Goal: Task Accomplishment & Management: Manage account settings

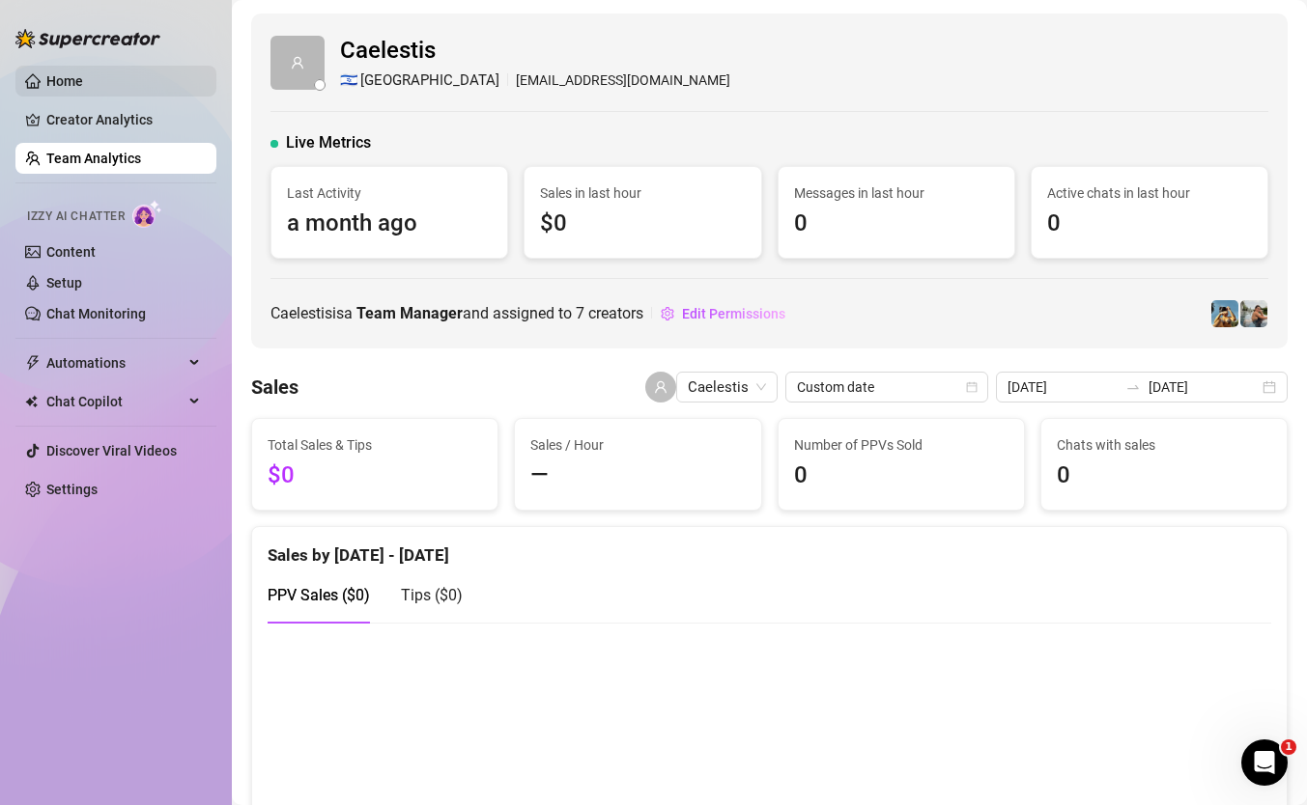
click at [83, 86] on link "Home" at bounding box center [64, 80] width 37 height 15
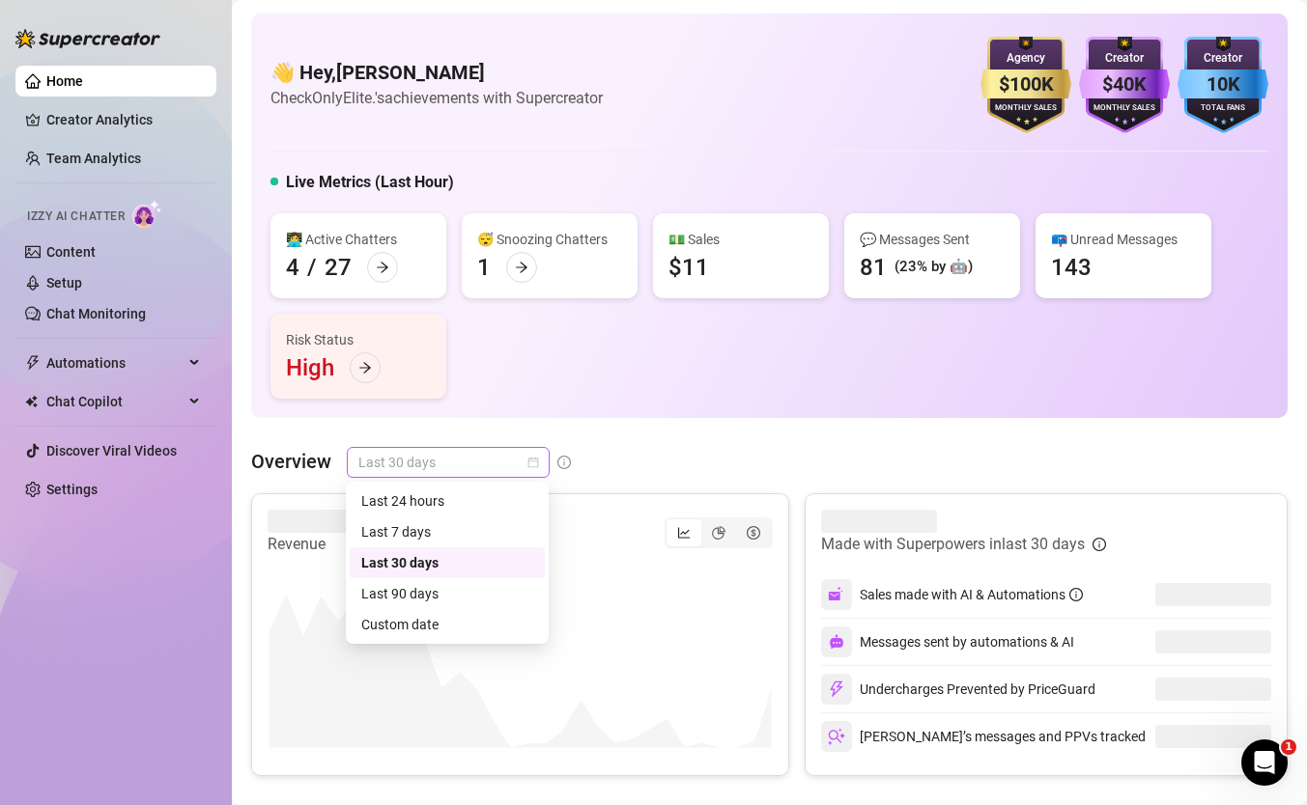
click at [513, 458] on span "Last 30 days" at bounding box center [448, 462] width 180 height 29
click at [459, 635] on div "Custom date" at bounding box center [447, 624] width 172 height 21
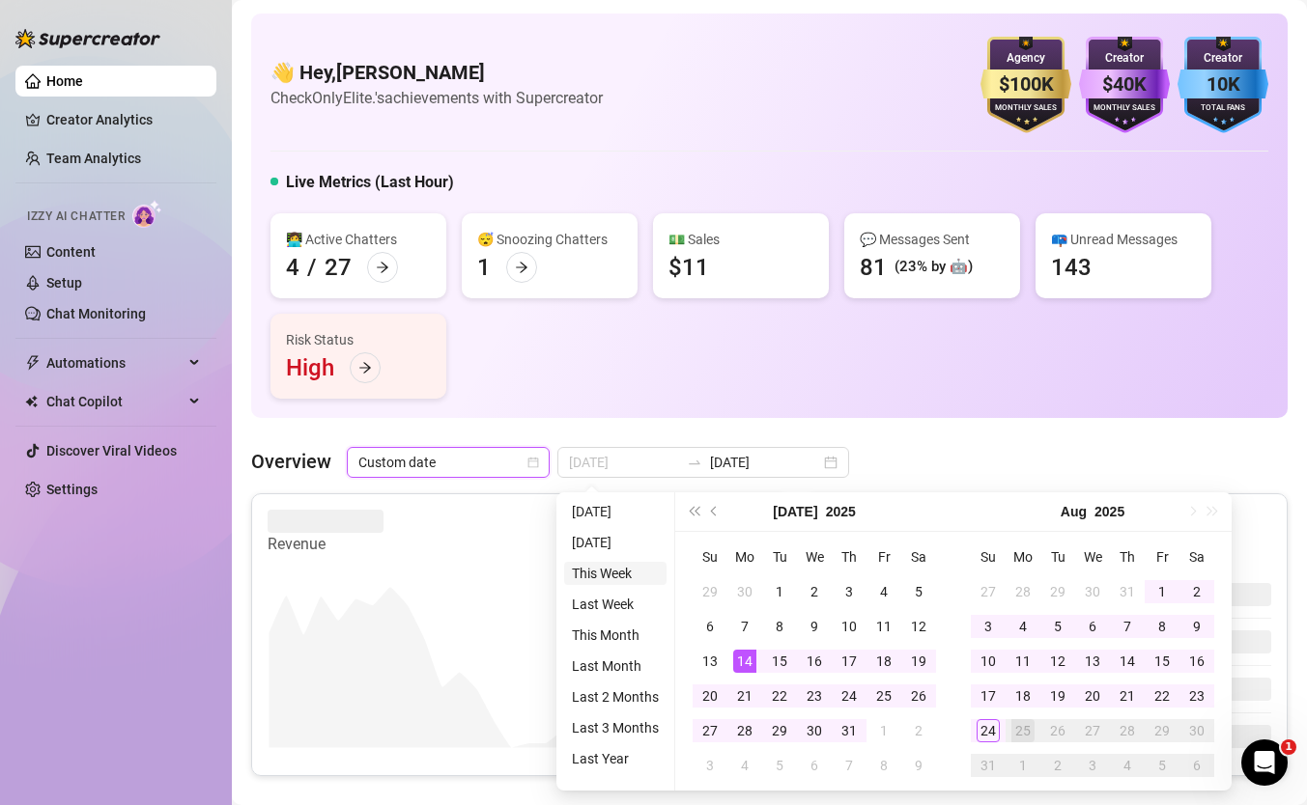
type input "[DATE]"
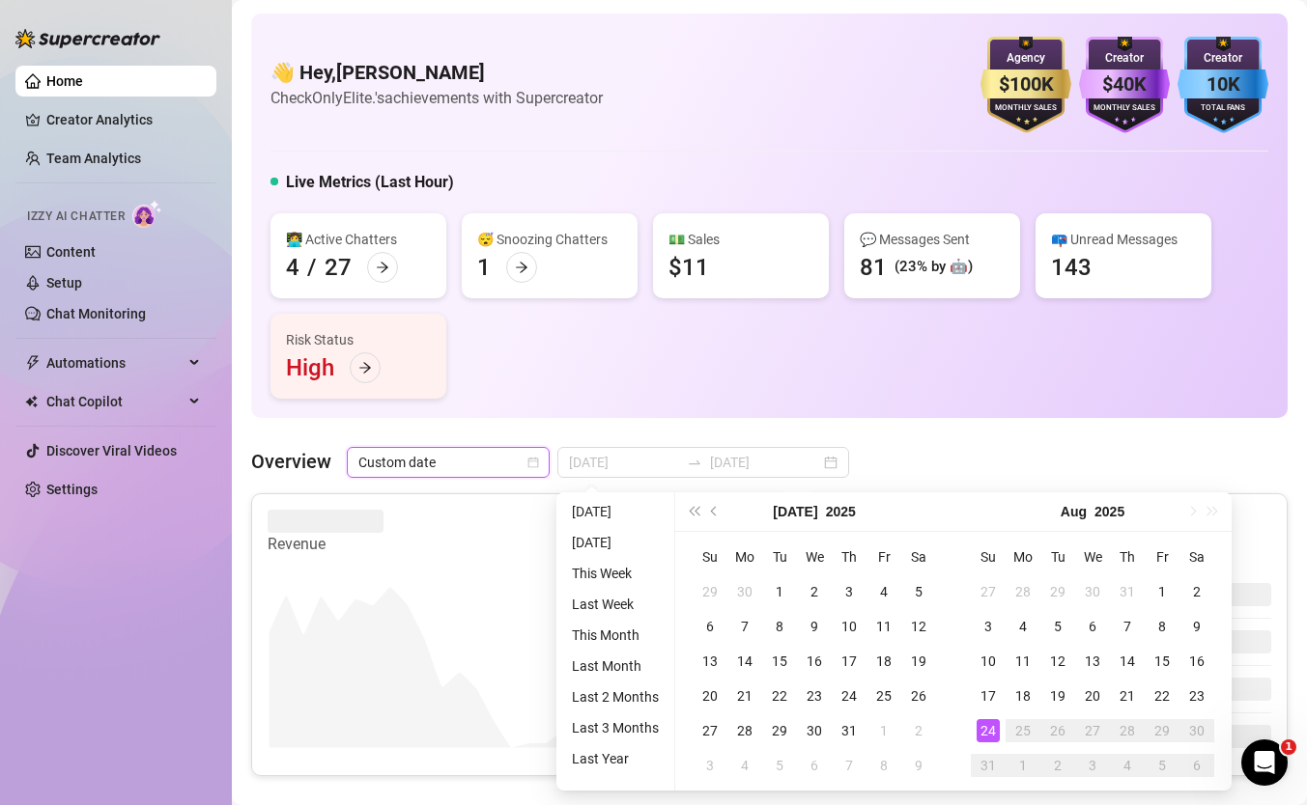
type input "[DATE]"
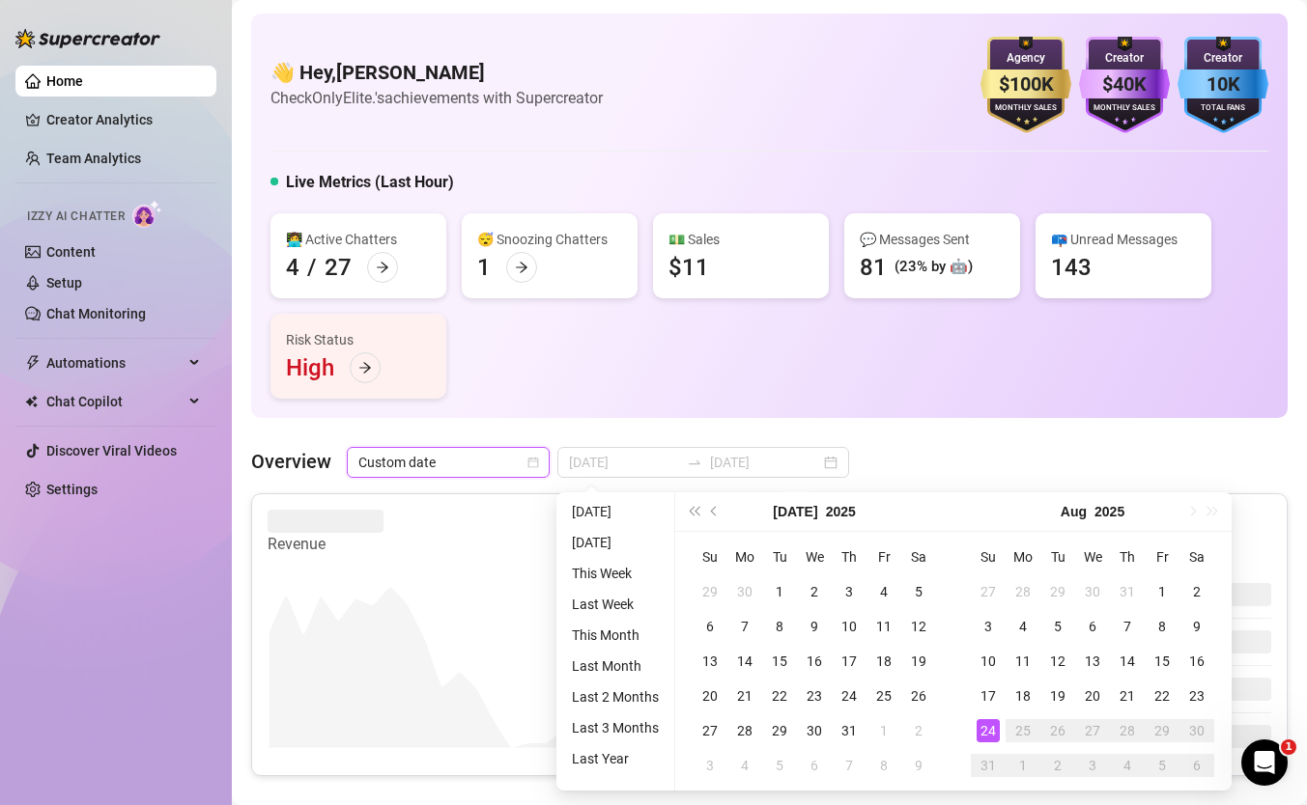
type input "[DATE]"
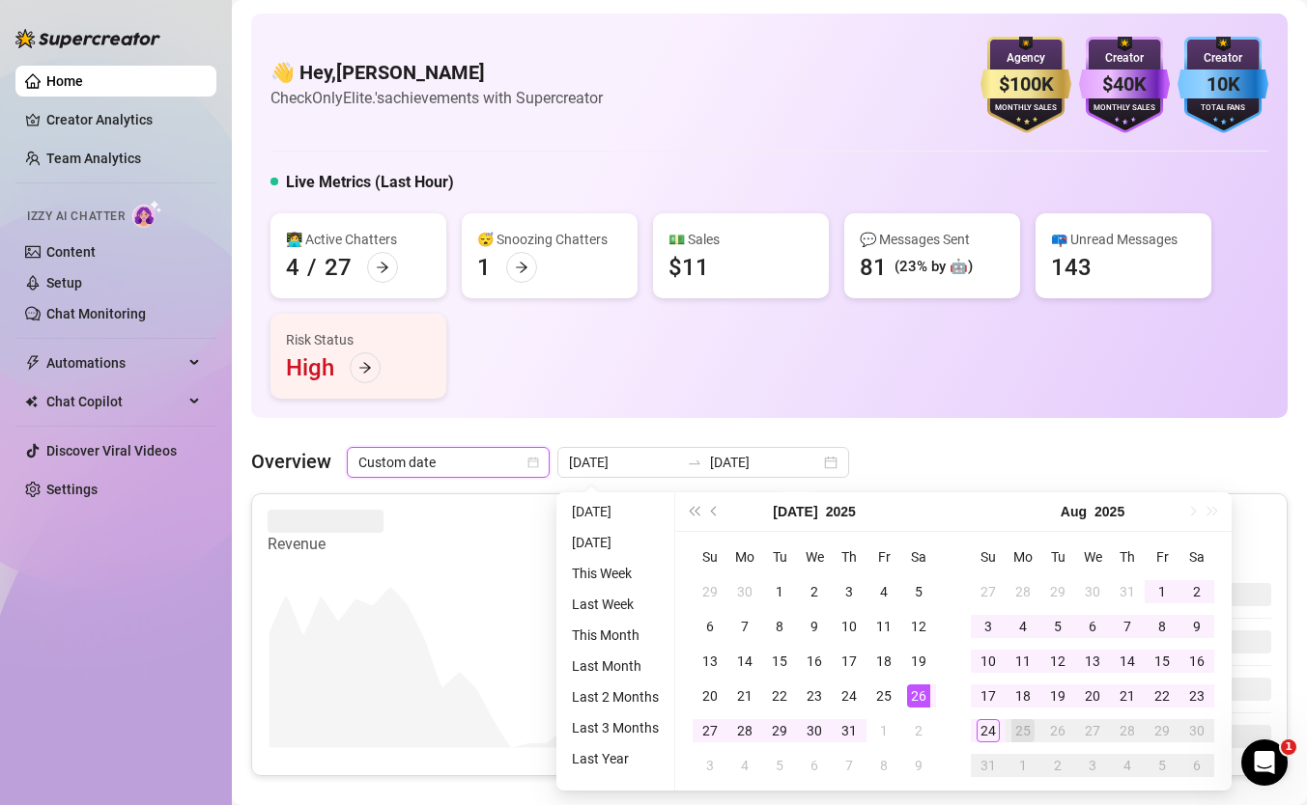
type input "[DATE]"
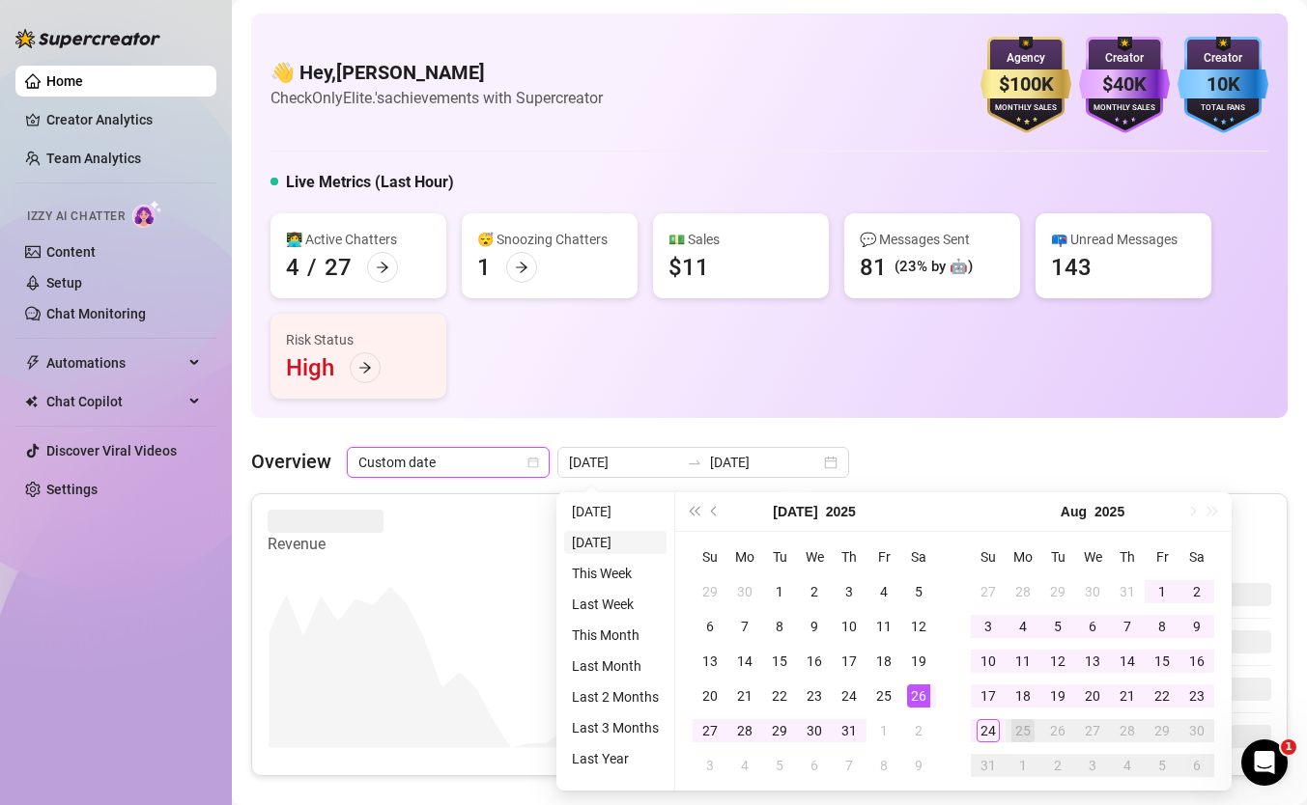
type input "[DATE]"
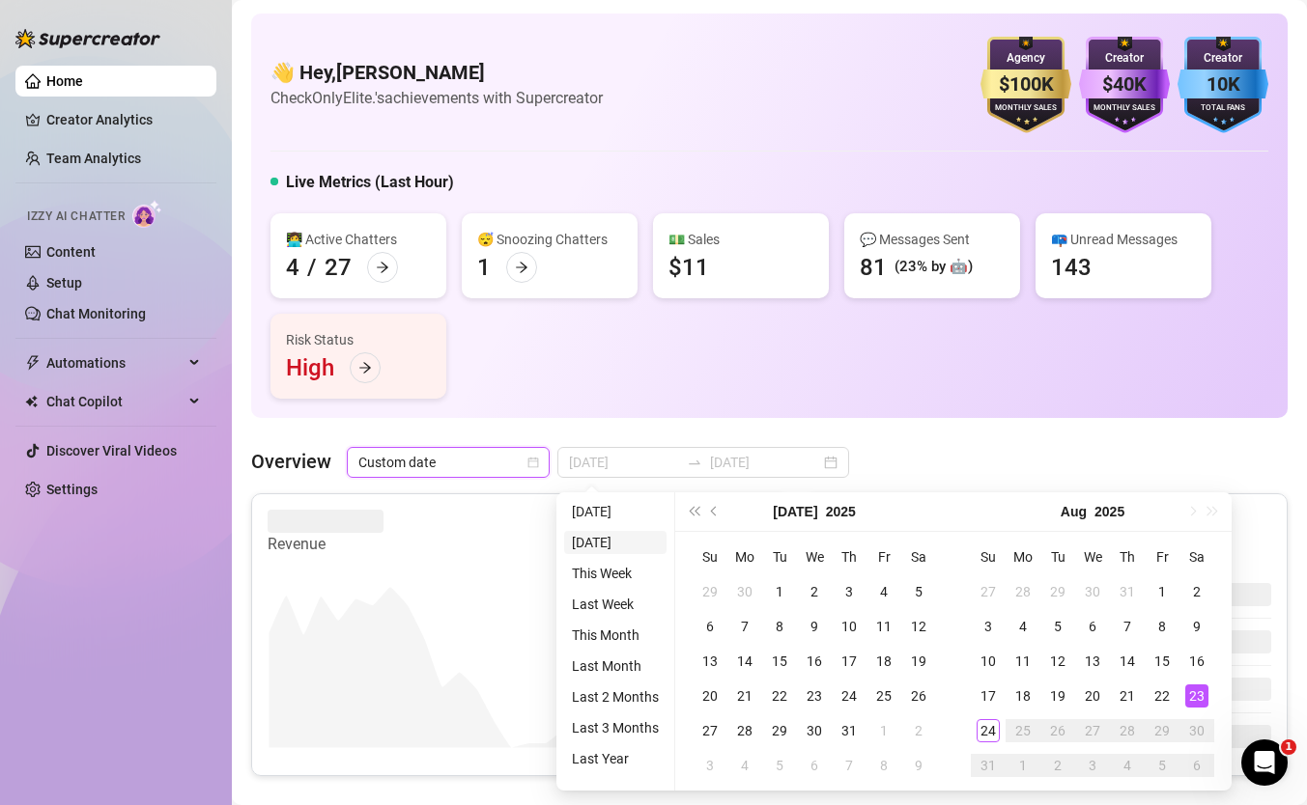
type input "[DATE]"
click at [604, 532] on li "[DATE]" at bounding box center [615, 542] width 102 height 23
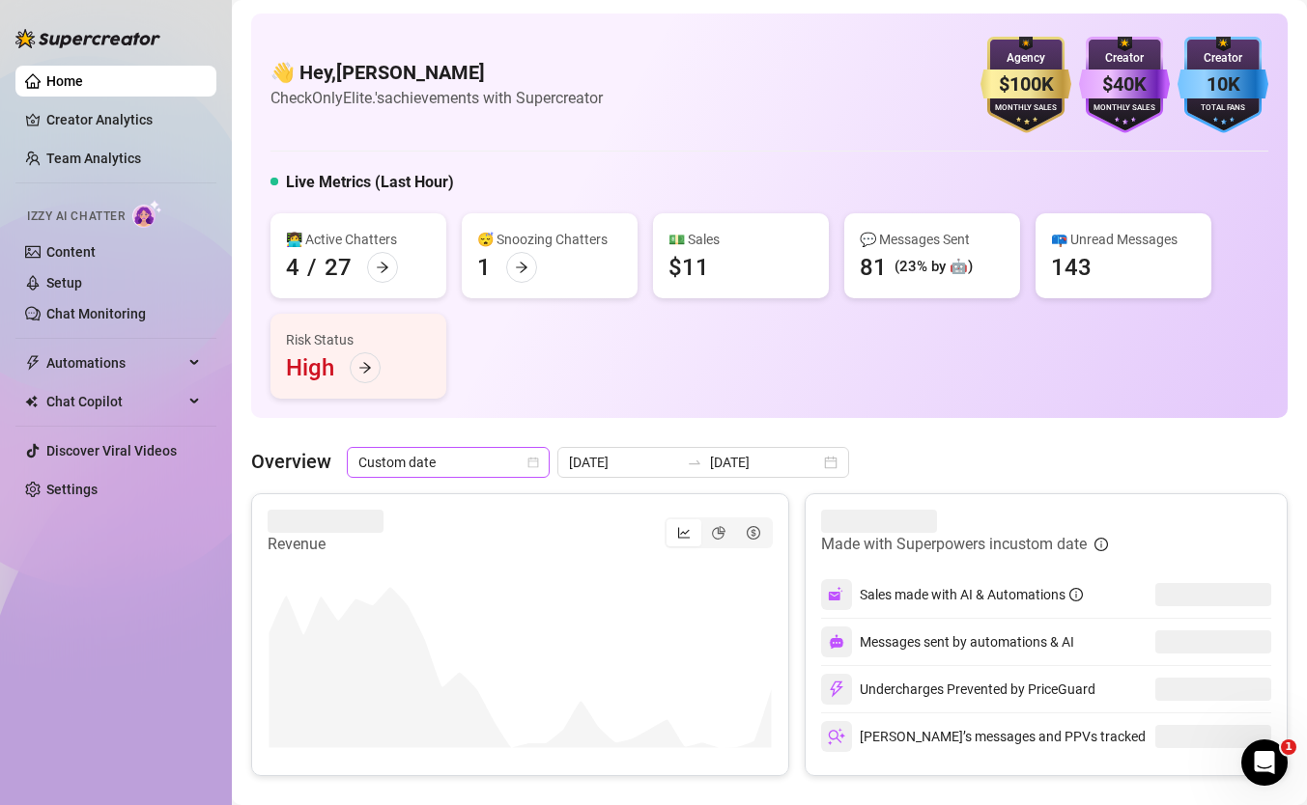
drag, startPoint x: 602, startPoint y: 483, endPoint x: 462, endPoint y: 449, distance: 144.1
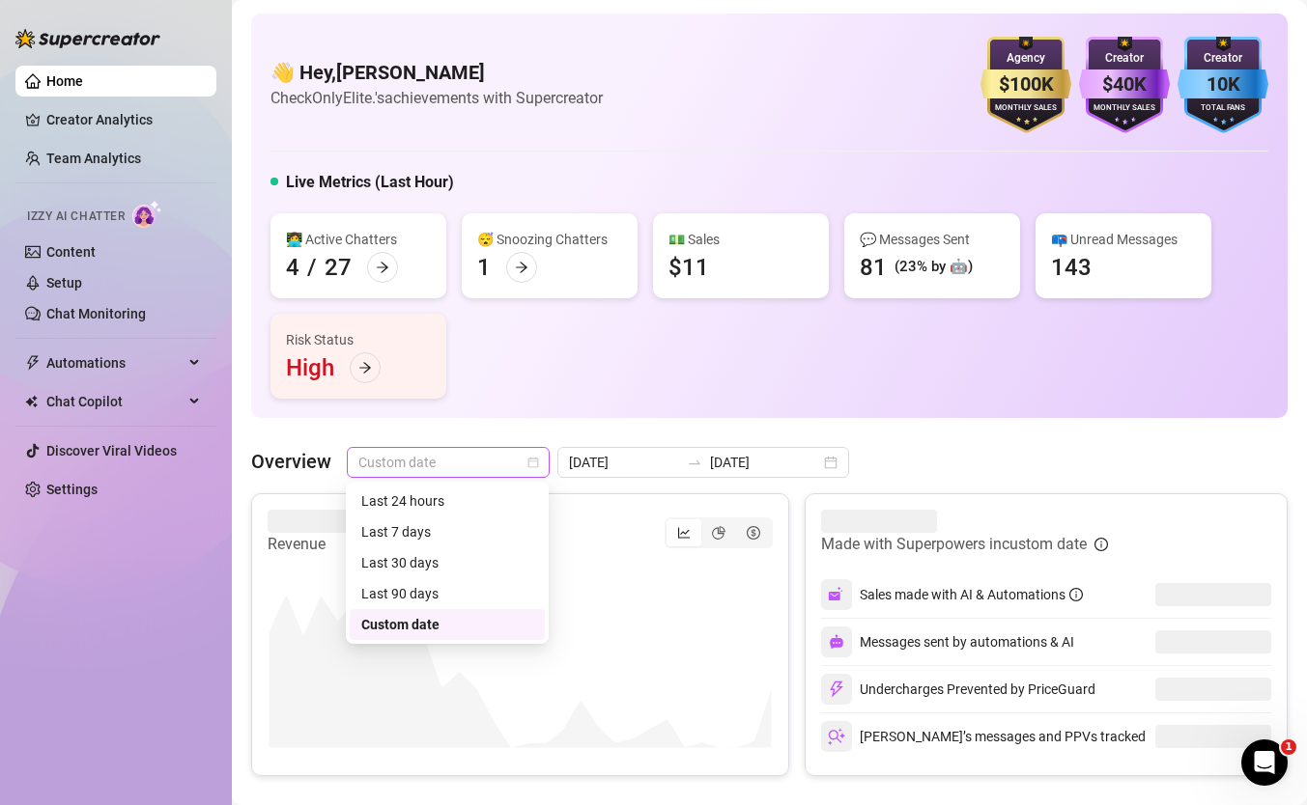
click at [462, 449] on span "Custom date" at bounding box center [448, 462] width 180 height 29
click at [461, 614] on div "Custom date" at bounding box center [447, 624] width 172 height 21
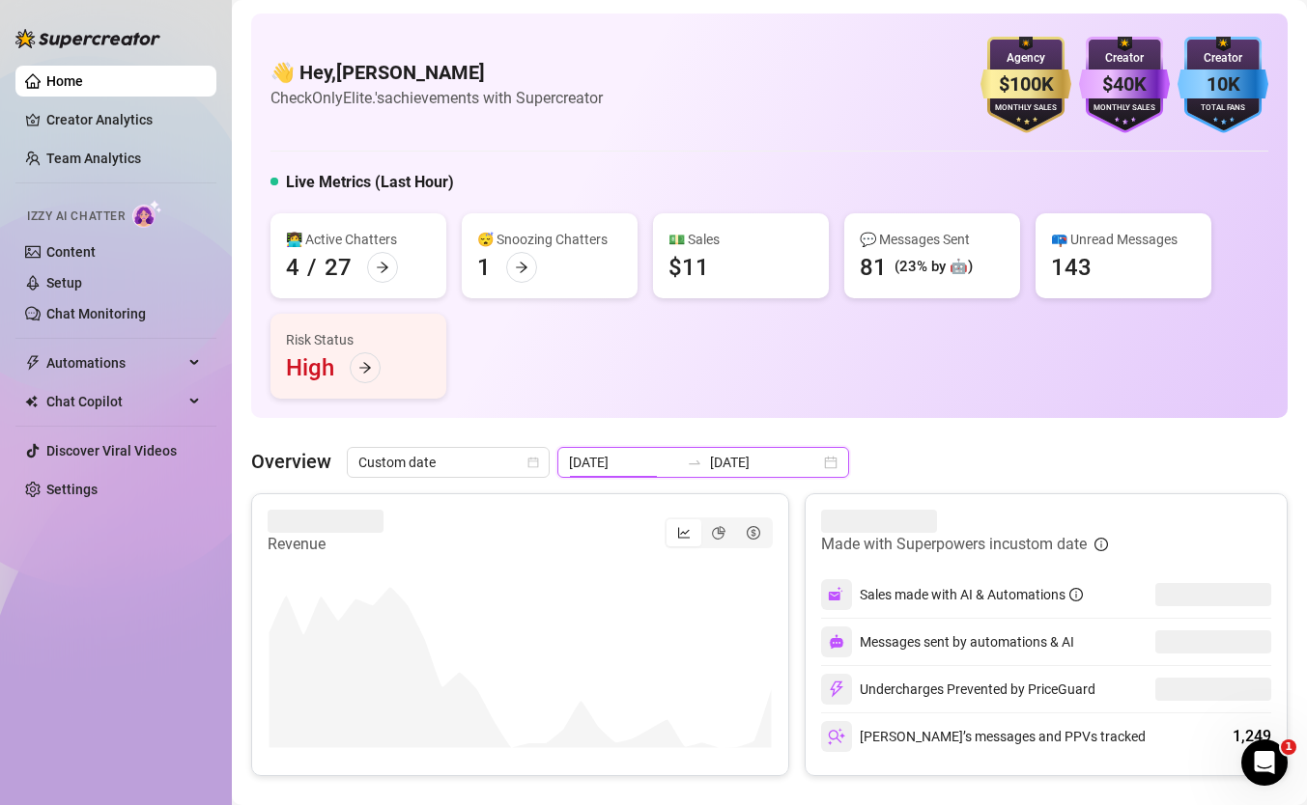
click at [602, 459] on input "[DATE]" at bounding box center [624, 462] width 110 height 21
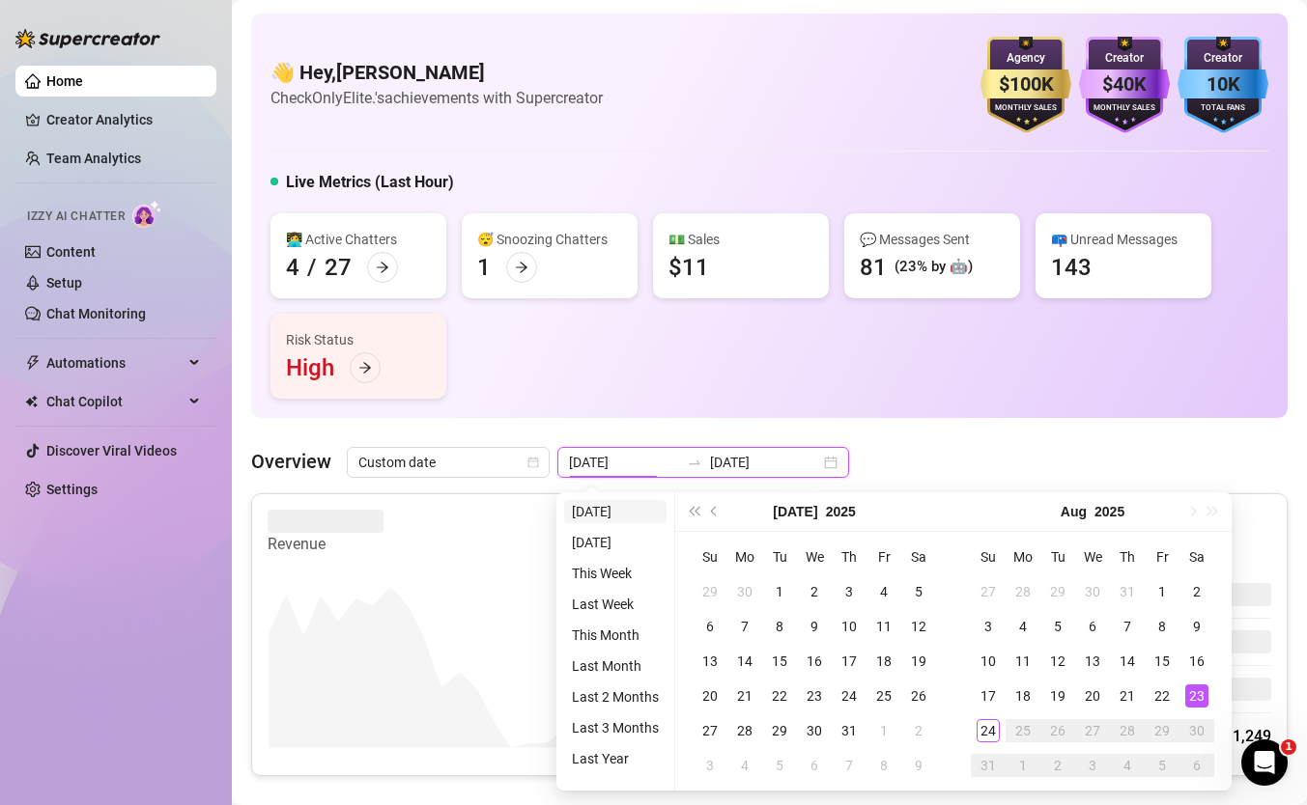
type input "[DATE]"
click at [615, 511] on li "[DATE]" at bounding box center [615, 511] width 102 height 23
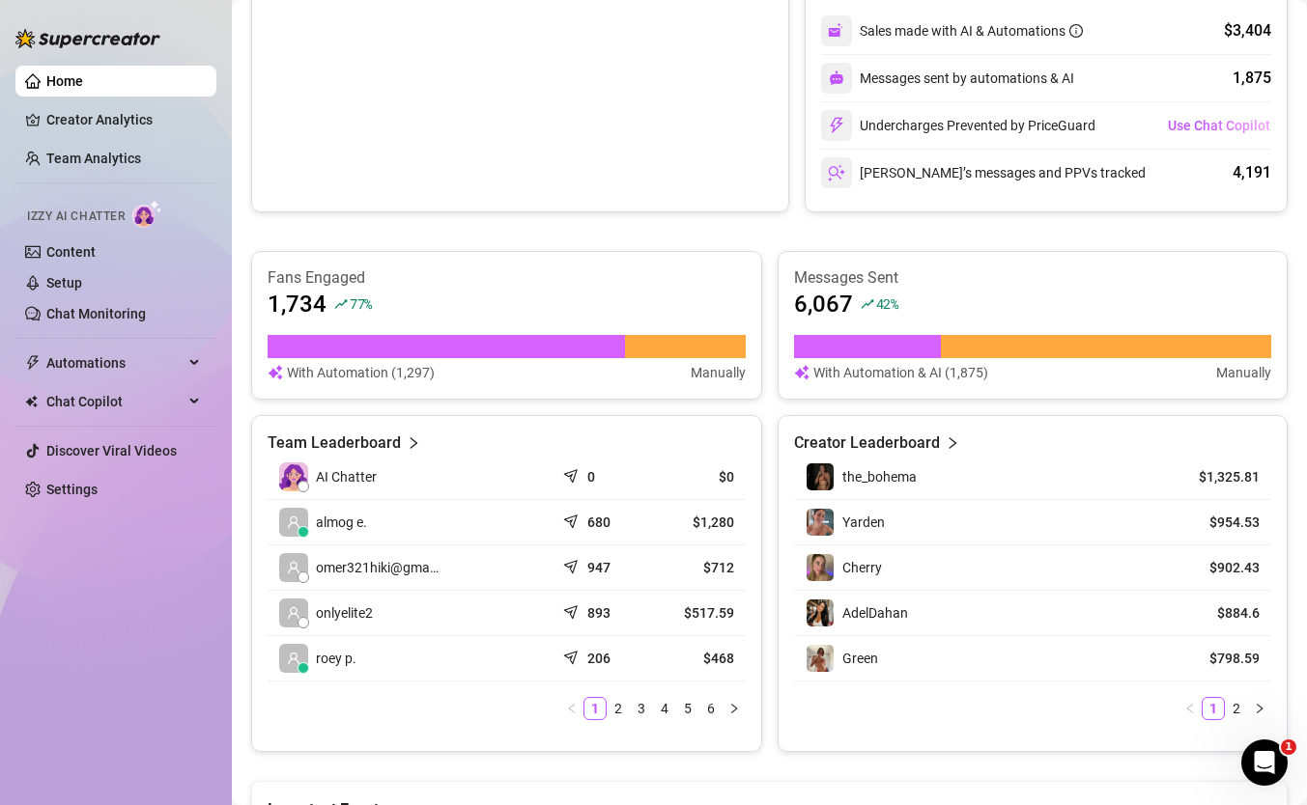
scroll to position [574, 0]
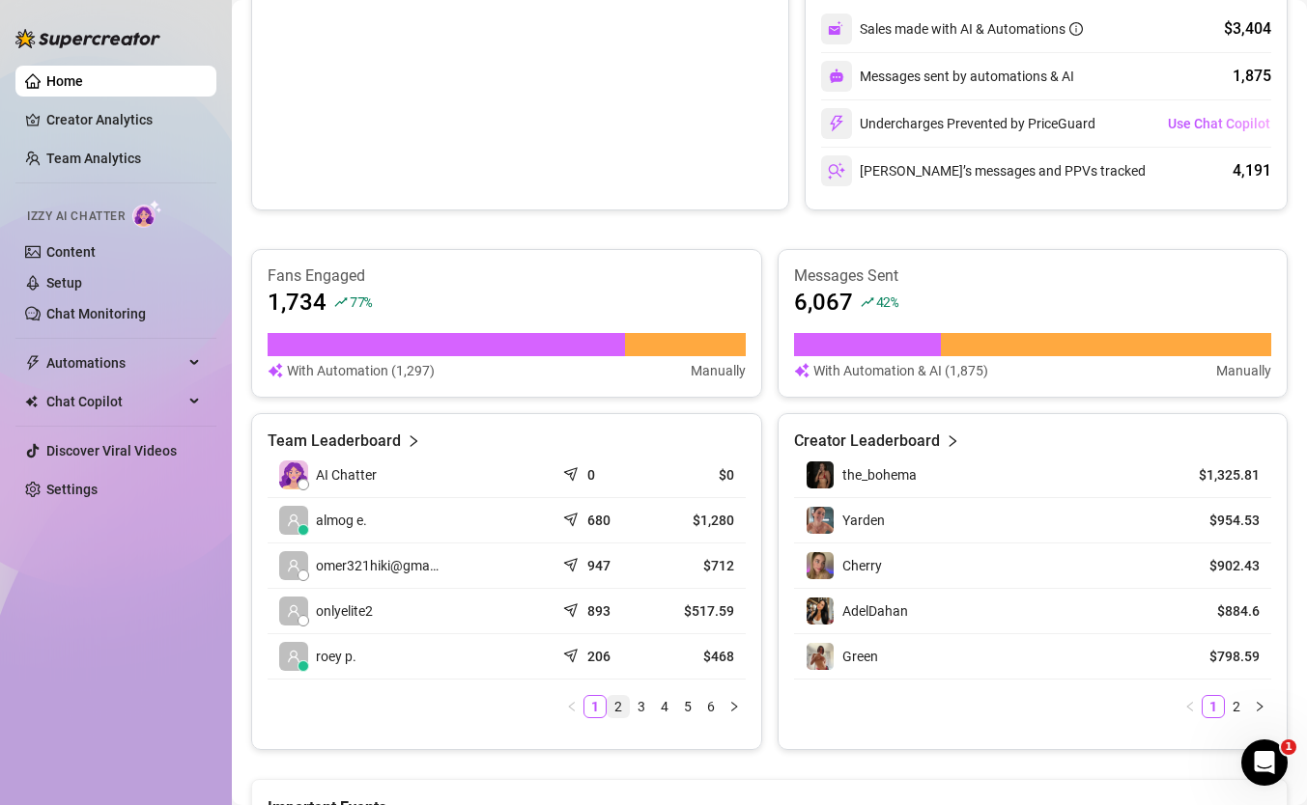
click at [622, 709] on link "2" at bounding box center [617, 706] width 21 height 21
click at [643, 710] on link "3" at bounding box center [641, 706] width 21 height 21
click at [594, 711] on link "1" at bounding box center [594, 706] width 21 height 21
click at [616, 715] on link "2" at bounding box center [617, 706] width 21 height 21
click at [590, 702] on link "1" at bounding box center [594, 706] width 21 height 21
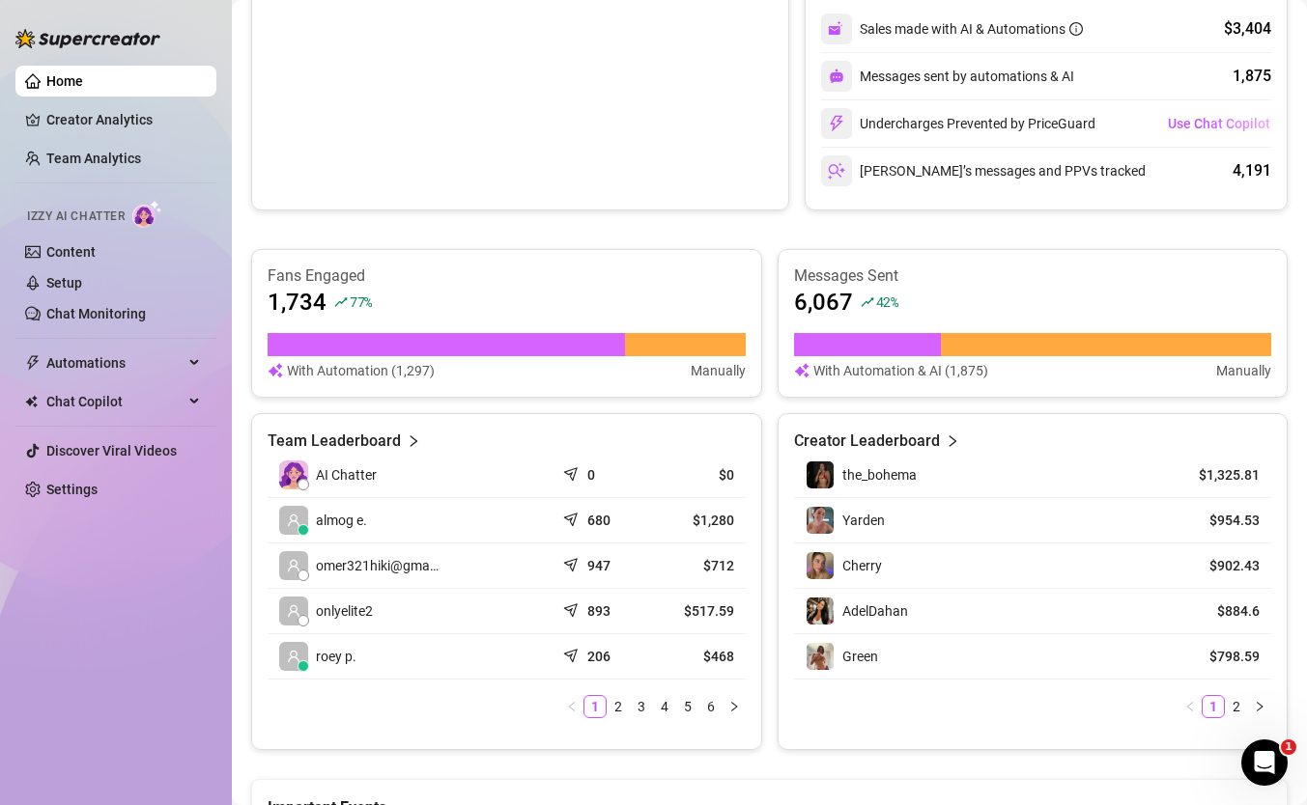
click at [54, 636] on div "Home Creator Analytics Team Analytics Izzy AI Chatter Content Setup Chat Monito…" at bounding box center [115, 394] width 201 height 788
click at [600, 707] on link "1" at bounding box center [594, 706] width 21 height 21
click at [611, 706] on link "2" at bounding box center [617, 706] width 21 height 21
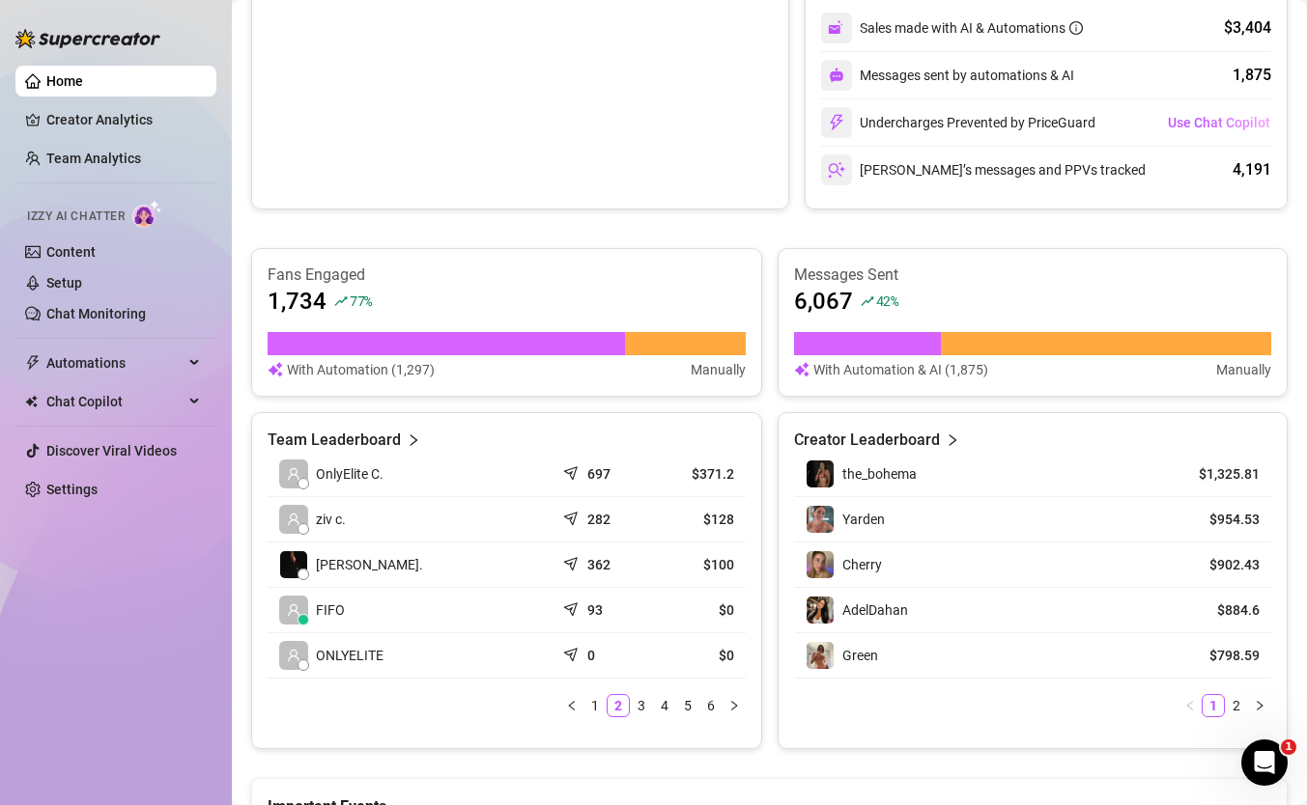
scroll to position [577, 0]
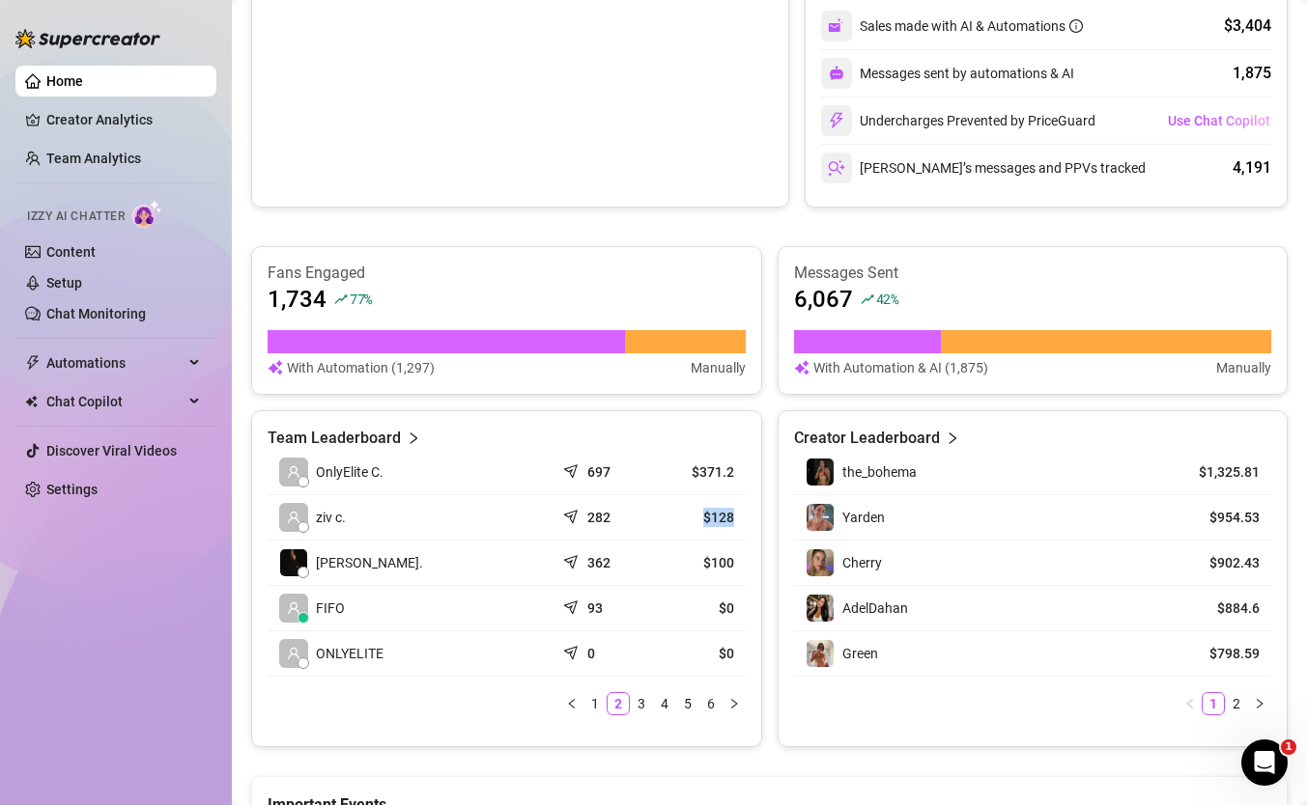
drag, startPoint x: 696, startPoint y: 518, endPoint x: 738, endPoint y: 517, distance: 41.5
click at [738, 517] on td "$128" at bounding box center [698, 517] width 96 height 45
click at [780, 644] on div "Creator Leaderboard the_bohema $1,325.81 Yarden $954.53 Cherry $902.43 AdelDaha…" at bounding box center [1032, 578] width 511 height 337
click at [108, 28] on div at bounding box center [87, 29] width 145 height 58
click at [130, 162] on link "Team Analytics" at bounding box center [93, 158] width 95 height 15
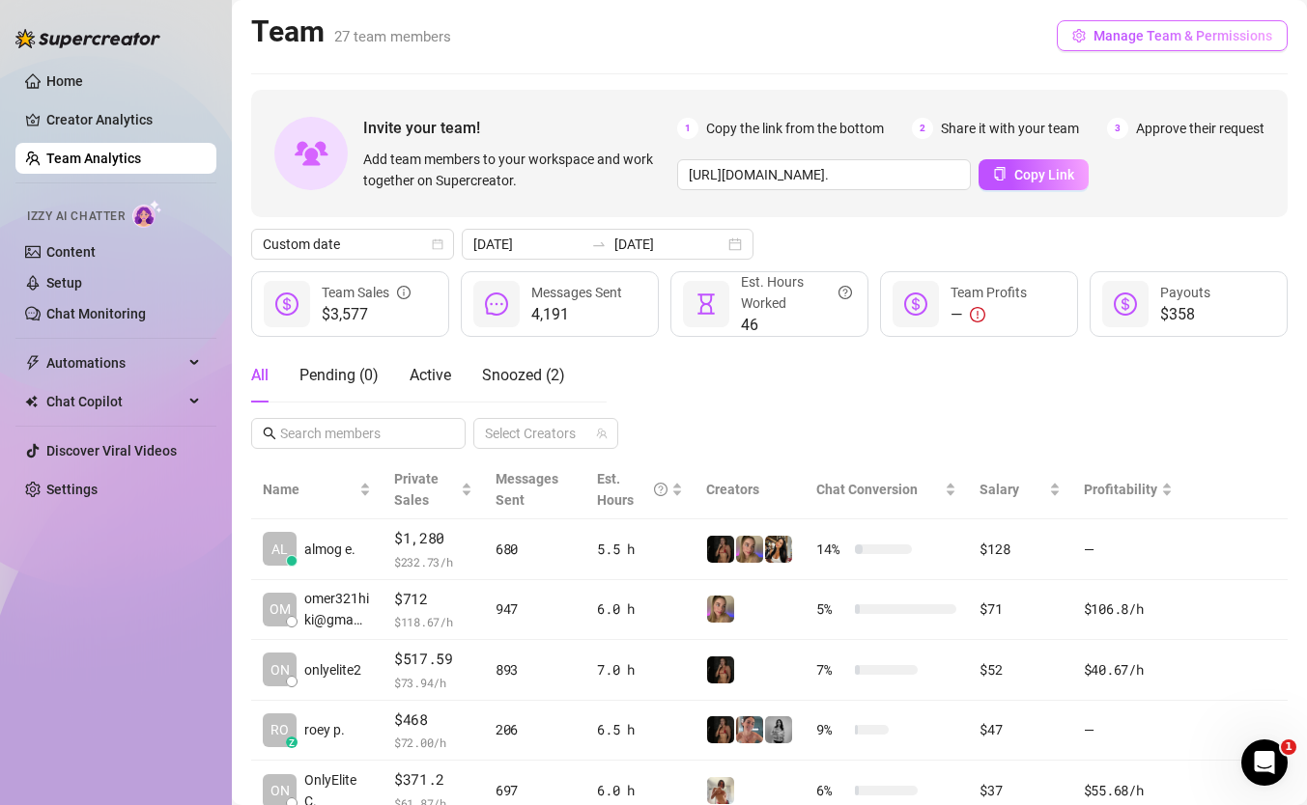
click at [1160, 37] on span "Manage Team & Permissions" at bounding box center [1182, 35] width 179 height 15
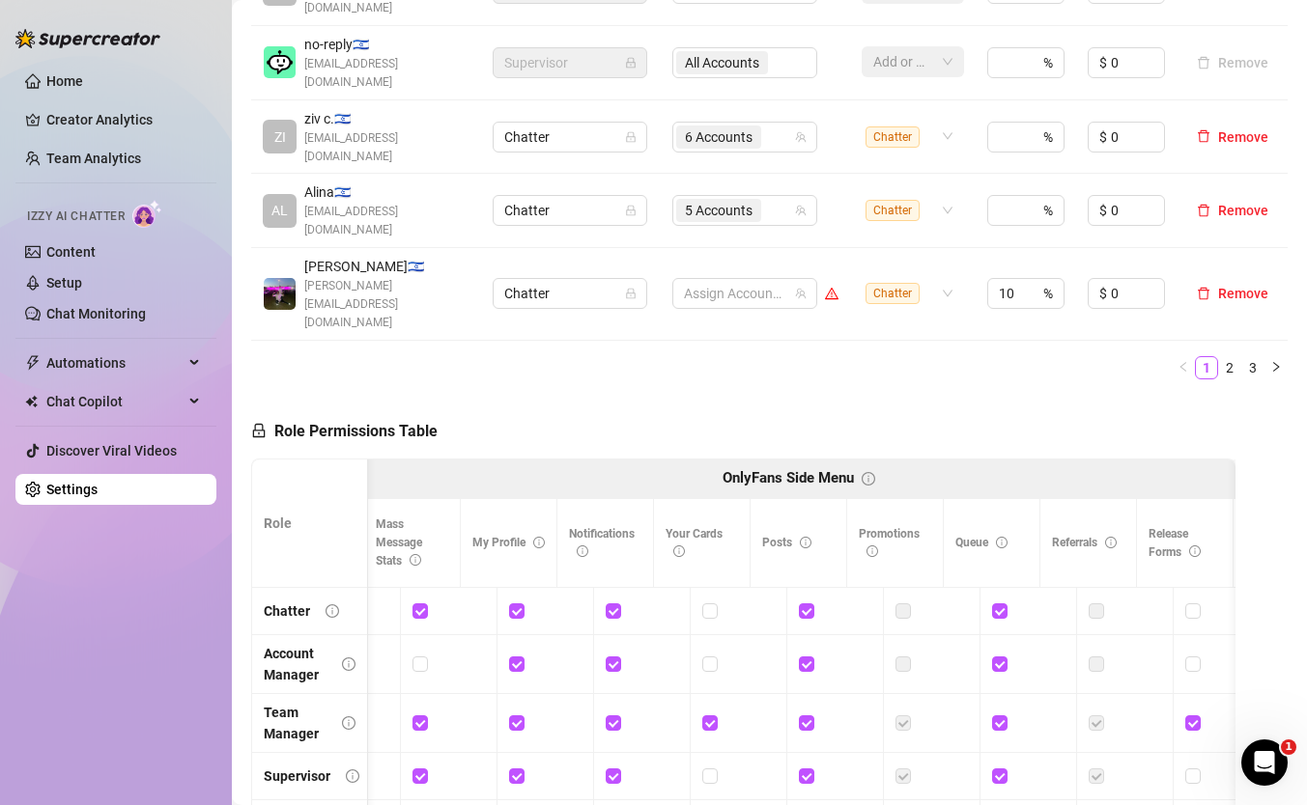
scroll to position [0, 1319]
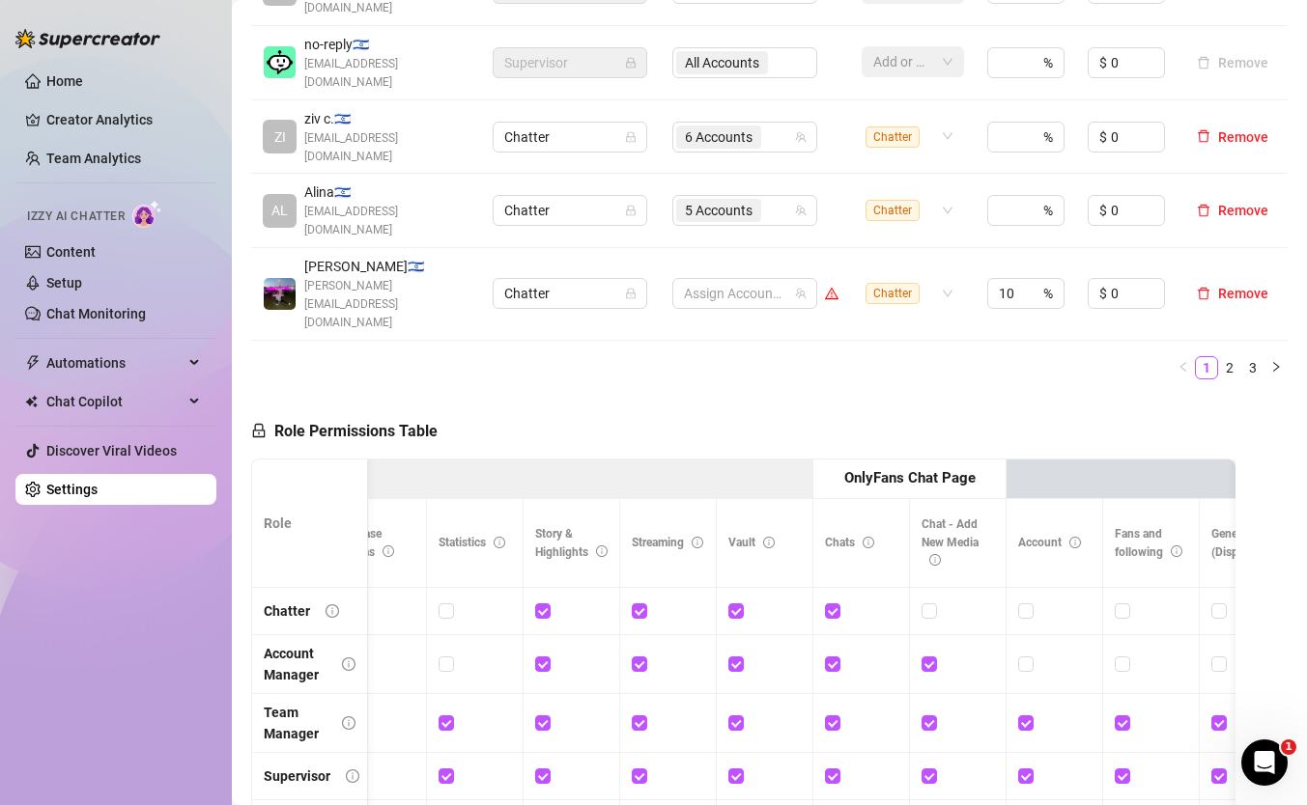
click at [69, 177] on ul "Home Creator Analytics Team Analytics Izzy AI Chatter Content Setup Chat Monito…" at bounding box center [115, 285] width 201 height 455
click at [77, 166] on link "Team Analytics" at bounding box center [93, 158] width 95 height 15
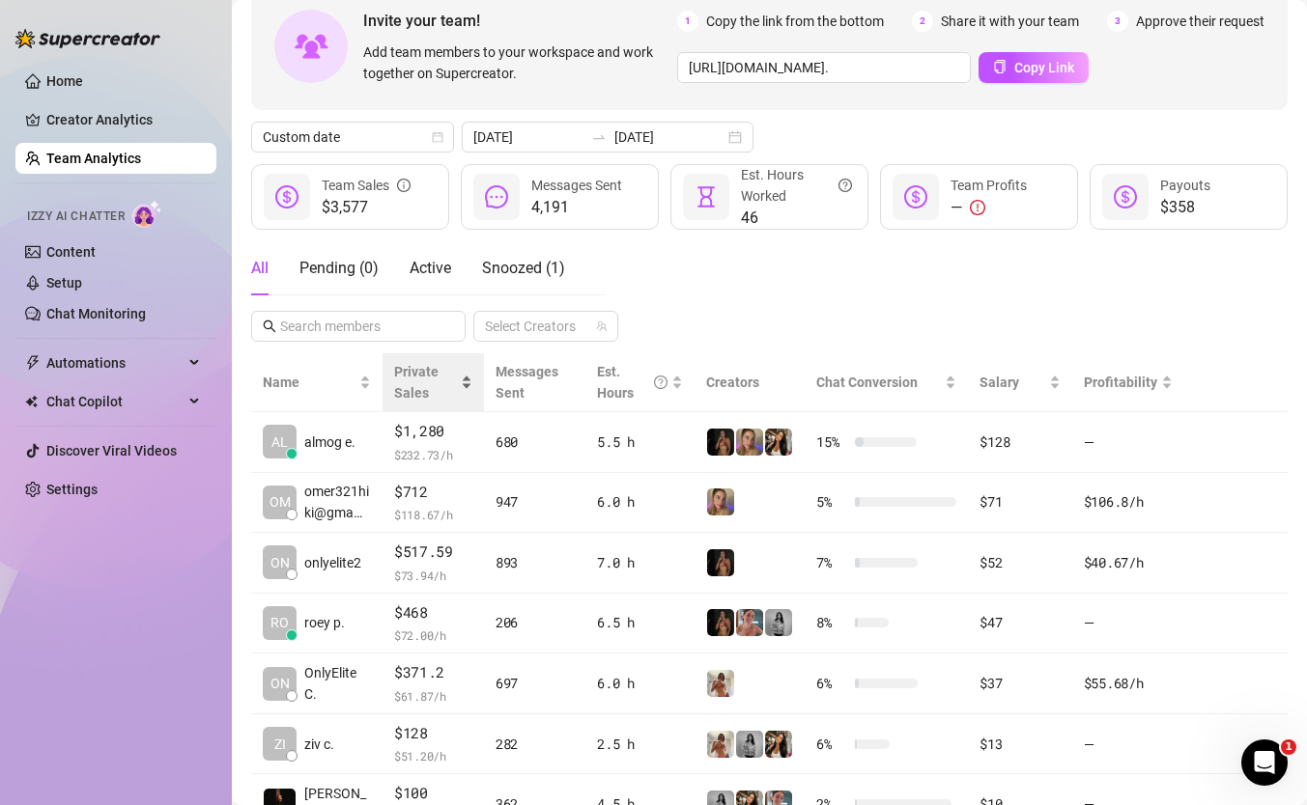
scroll to position [133, 0]
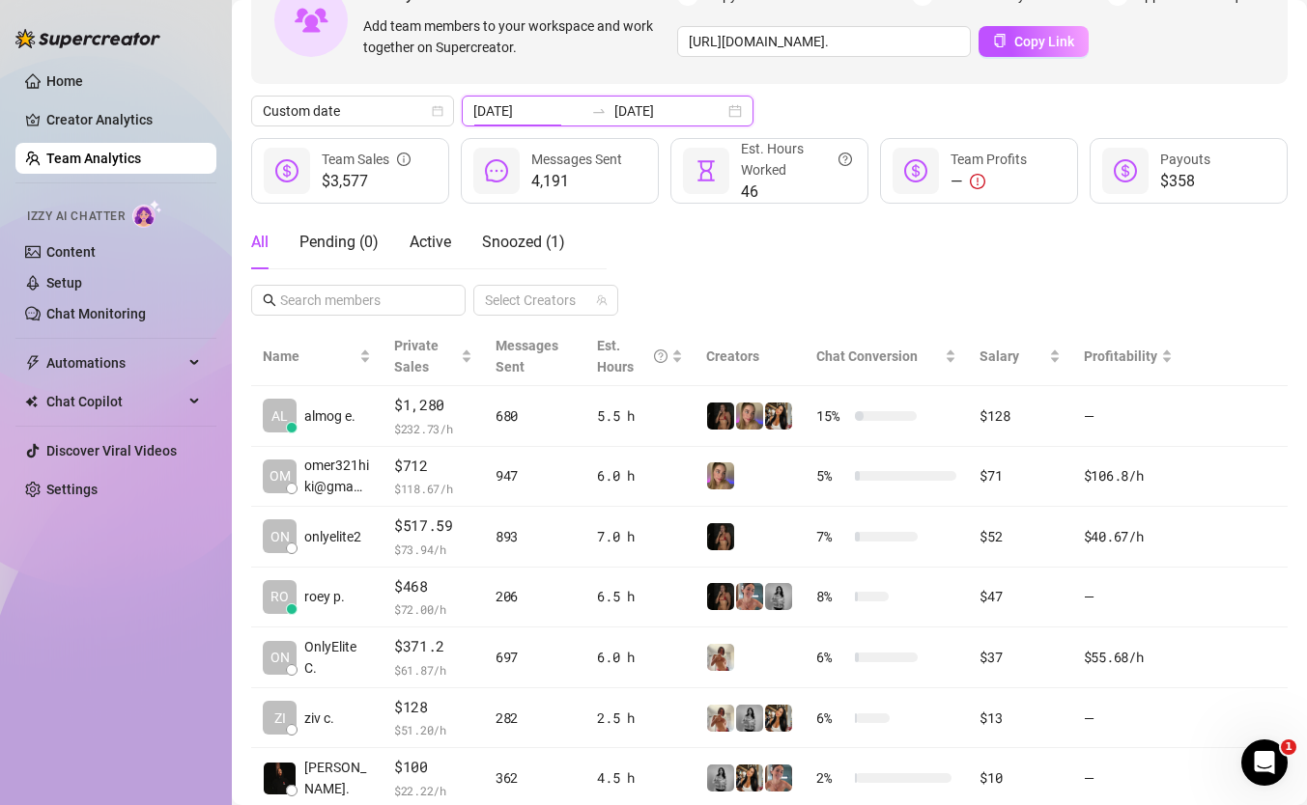
click at [526, 104] on input "[DATE]" at bounding box center [528, 110] width 110 height 21
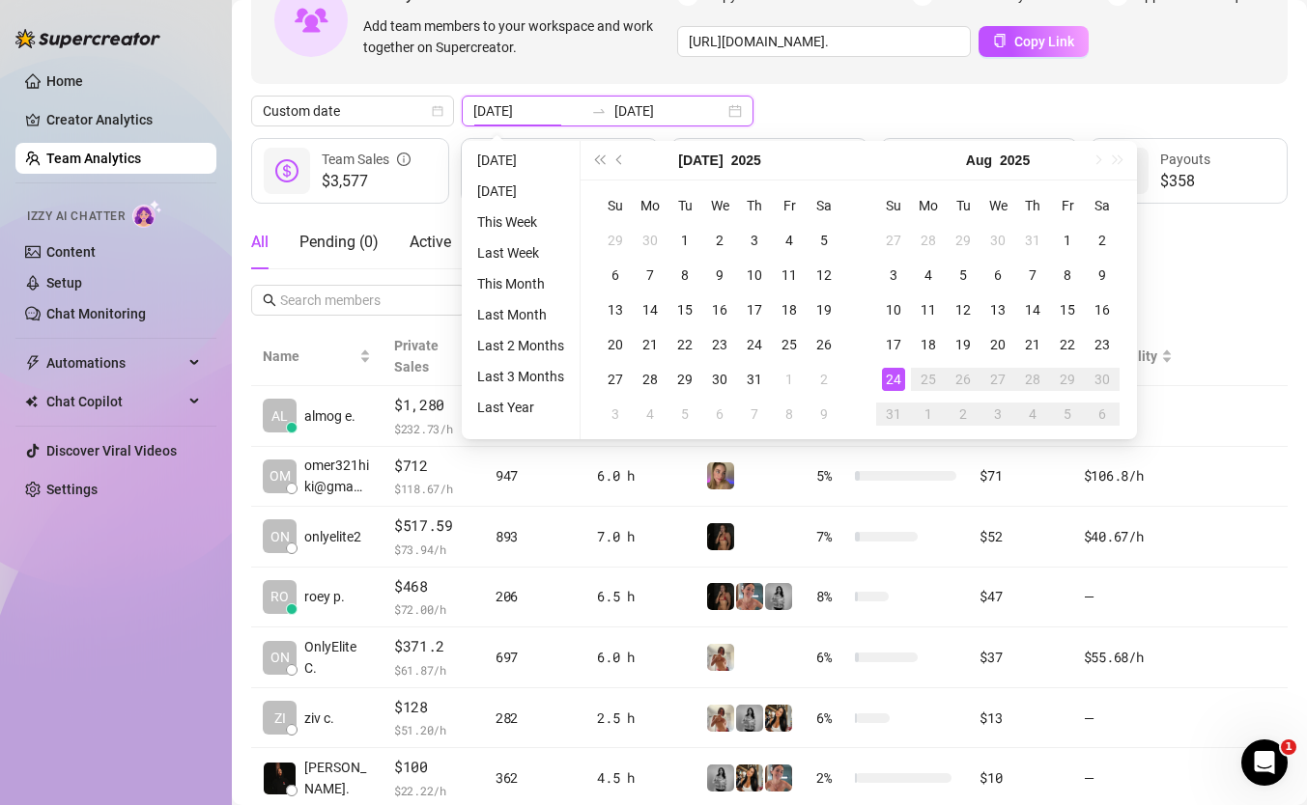
type input "[DATE]"
click at [1219, 266] on div "All Pending ( 0 ) Active Snoozed ( 1 ) Select Creators" at bounding box center [769, 265] width 1036 height 100
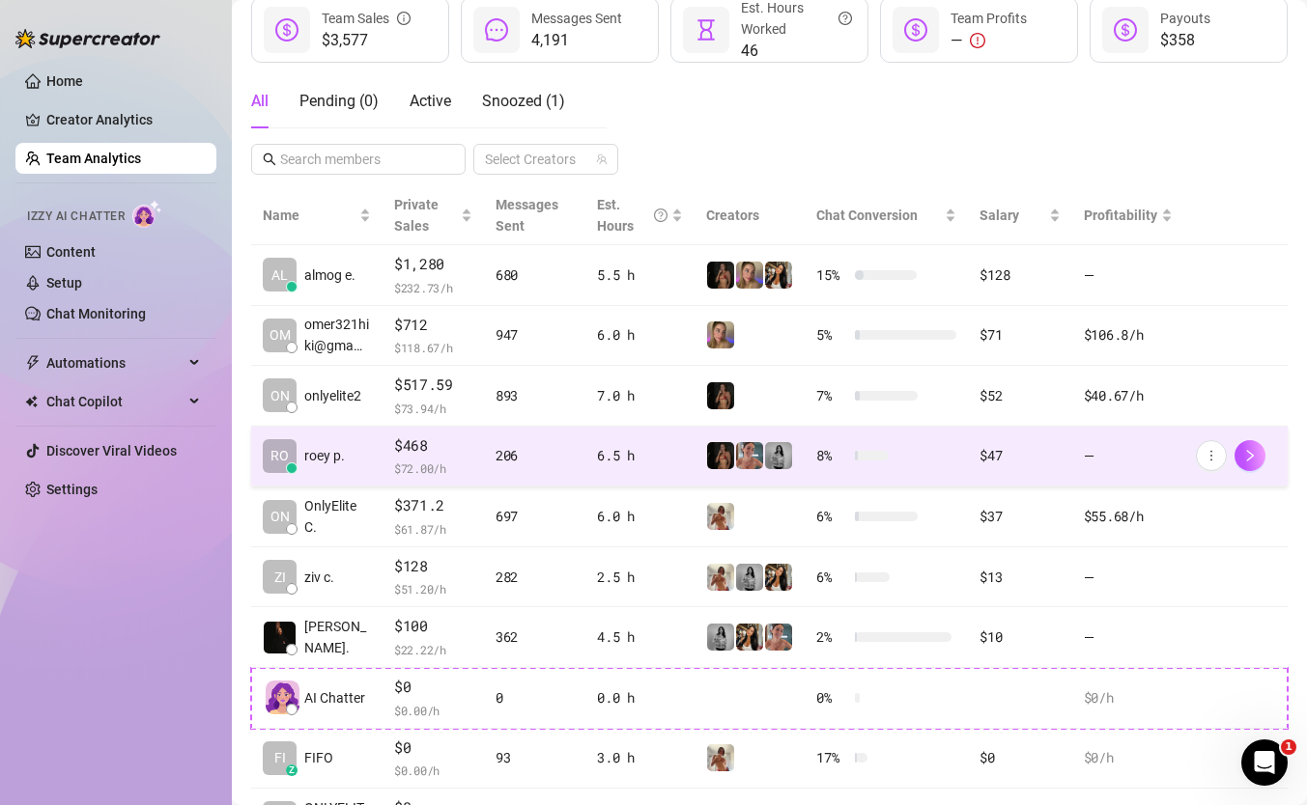
scroll to position [278, 0]
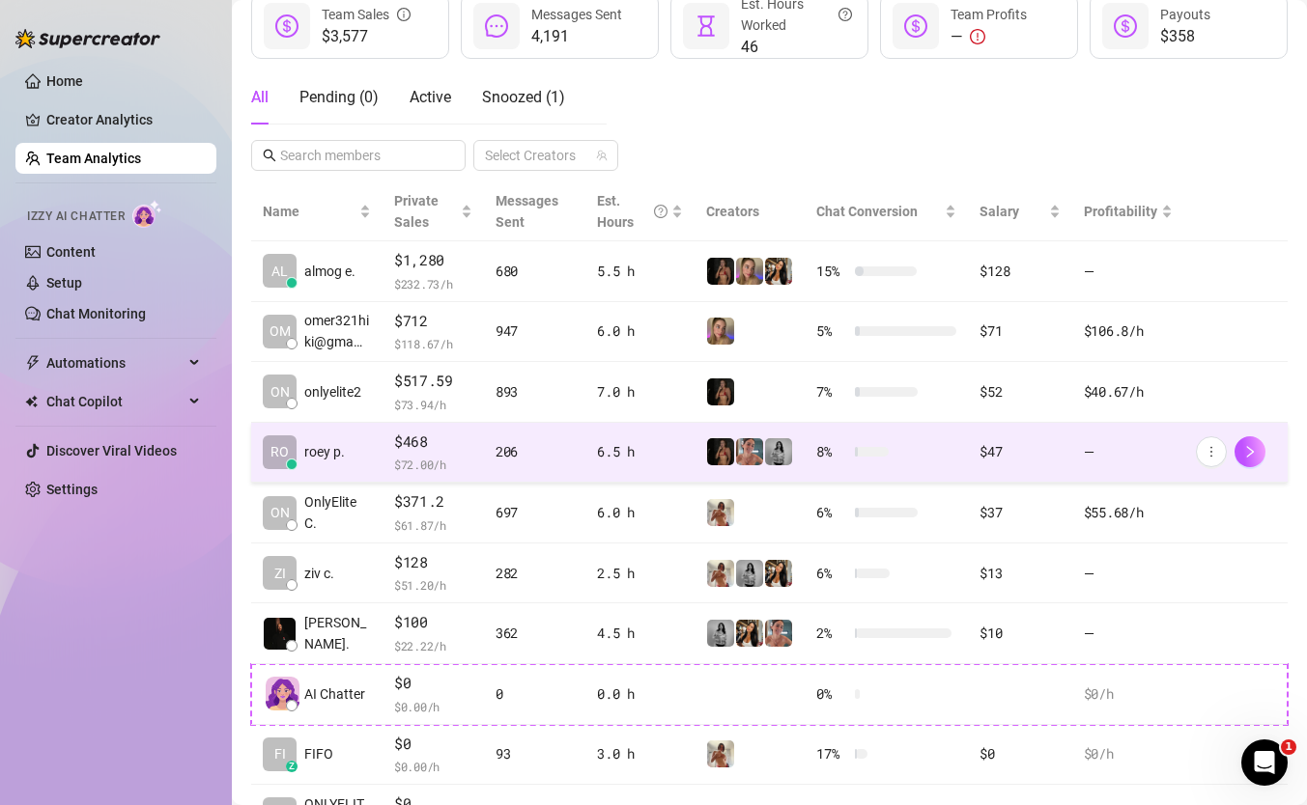
click at [491, 478] on td "206" at bounding box center [534, 453] width 101 height 61
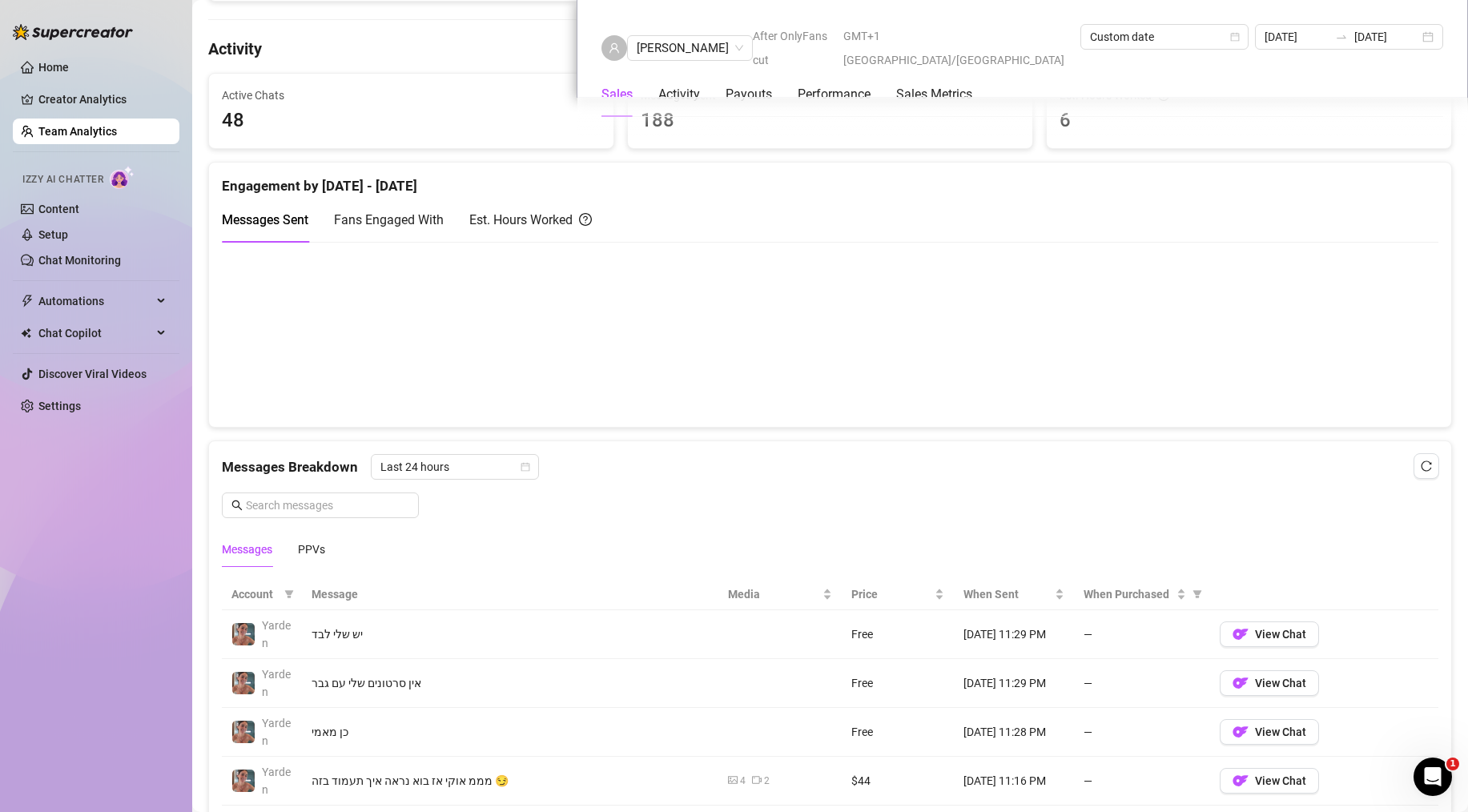
scroll to position [701, 0]
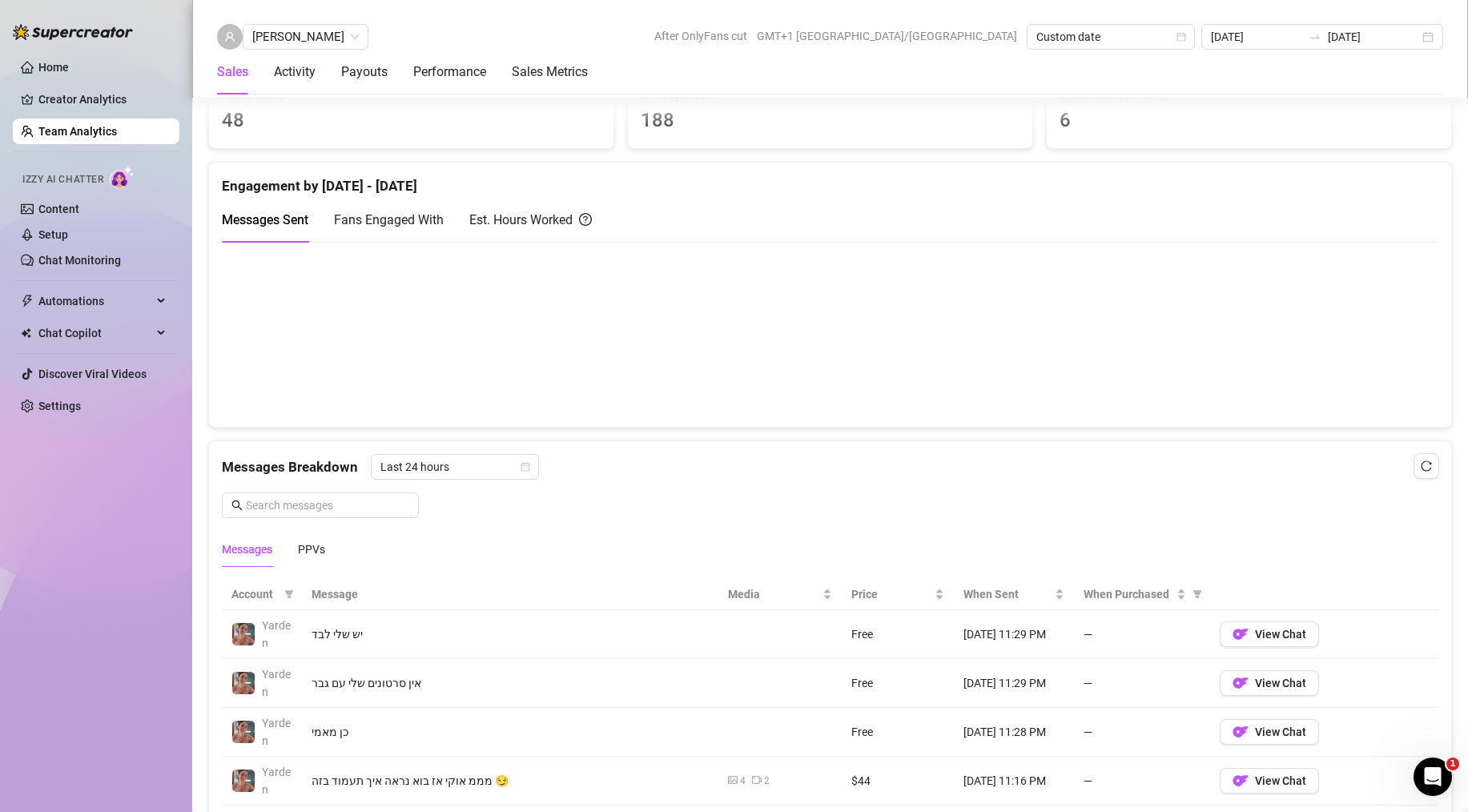
click at [96, 129] on link "Team Analytics" at bounding box center [77, 131] width 79 height 12
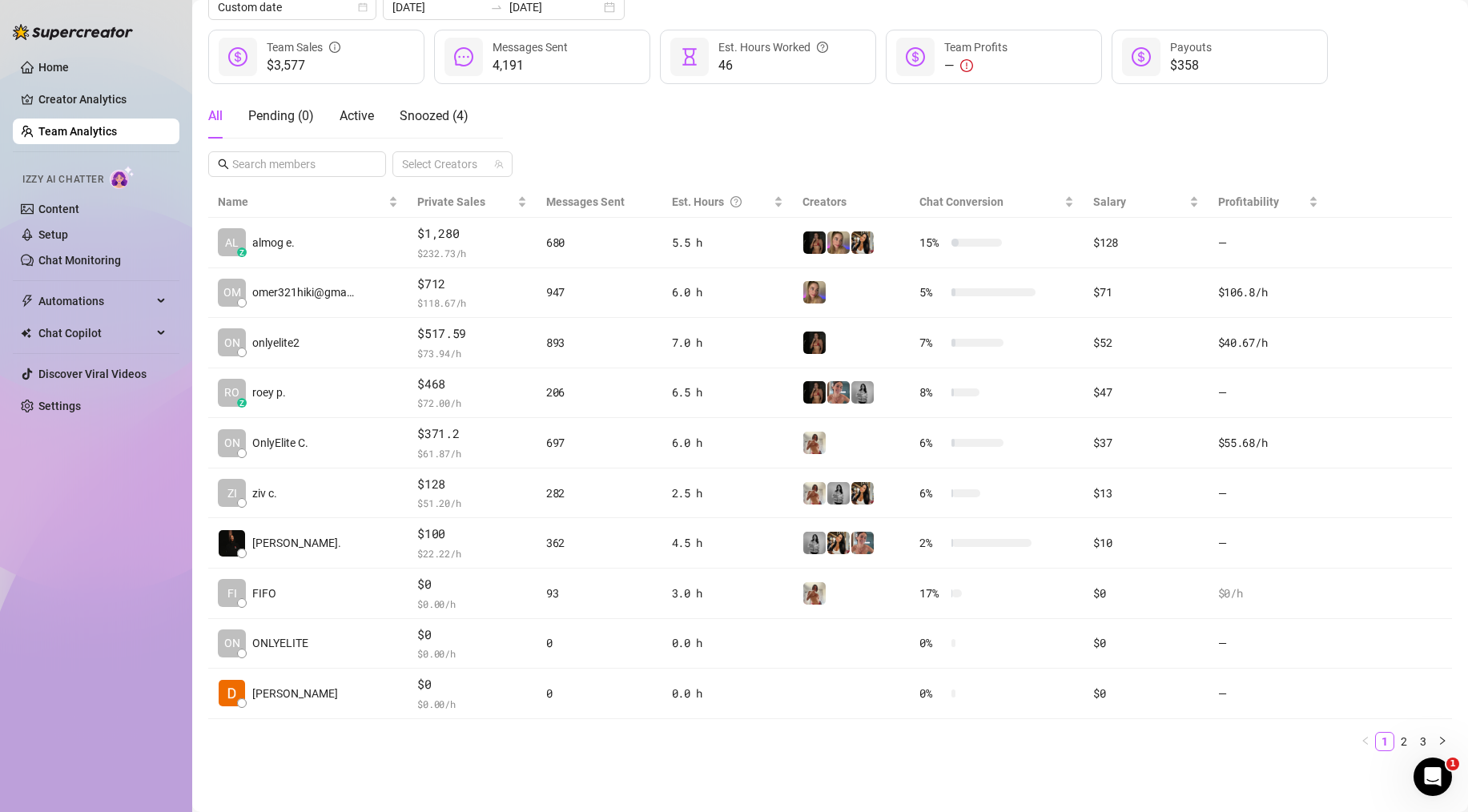
scroll to position [196, 0]
drag, startPoint x: 109, startPoint y: 131, endPoint x: 182, endPoint y: 131, distance: 73.0
click at [117, 127] on link "Team Analytics" at bounding box center [77, 131] width 79 height 12
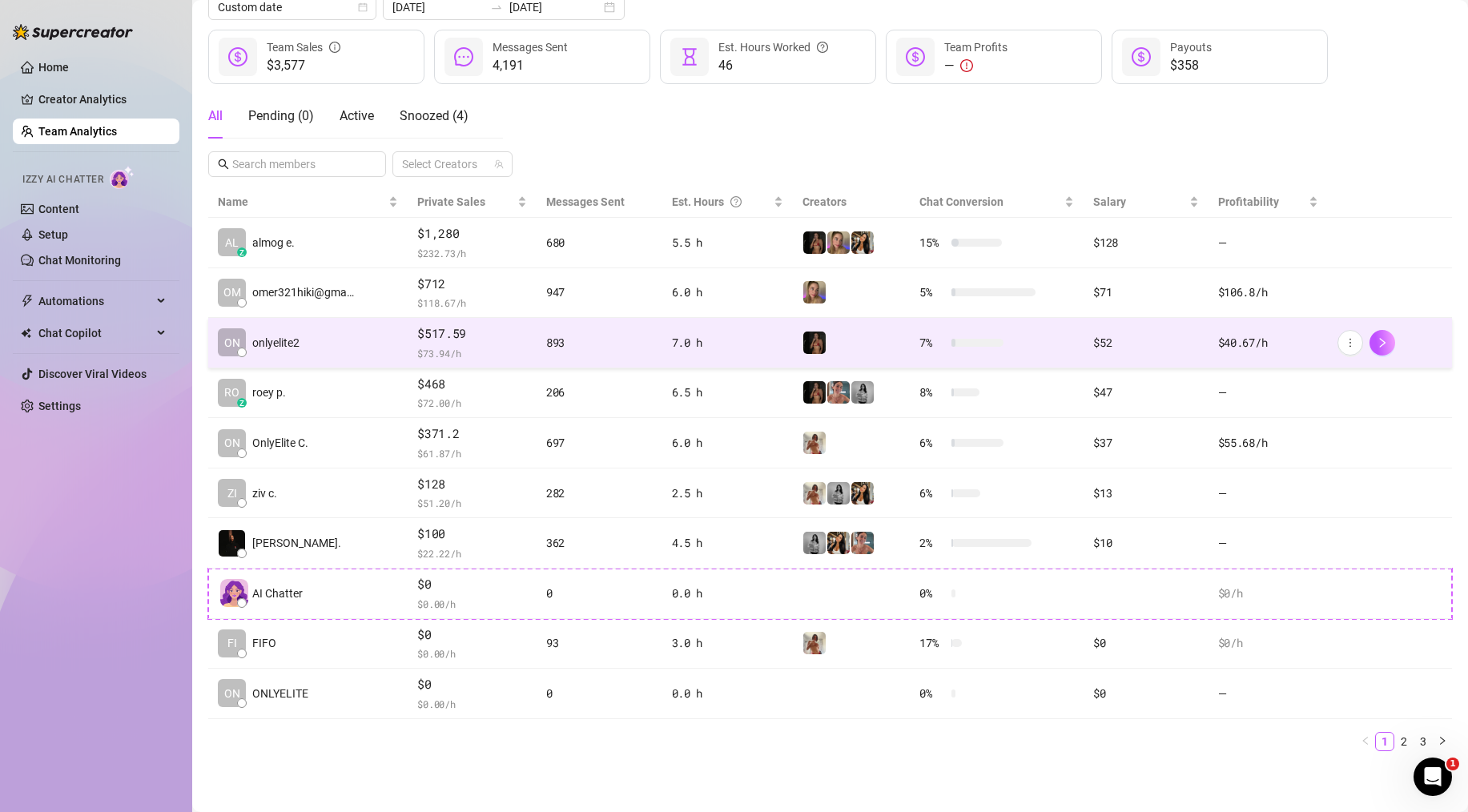
scroll to position [0, 0]
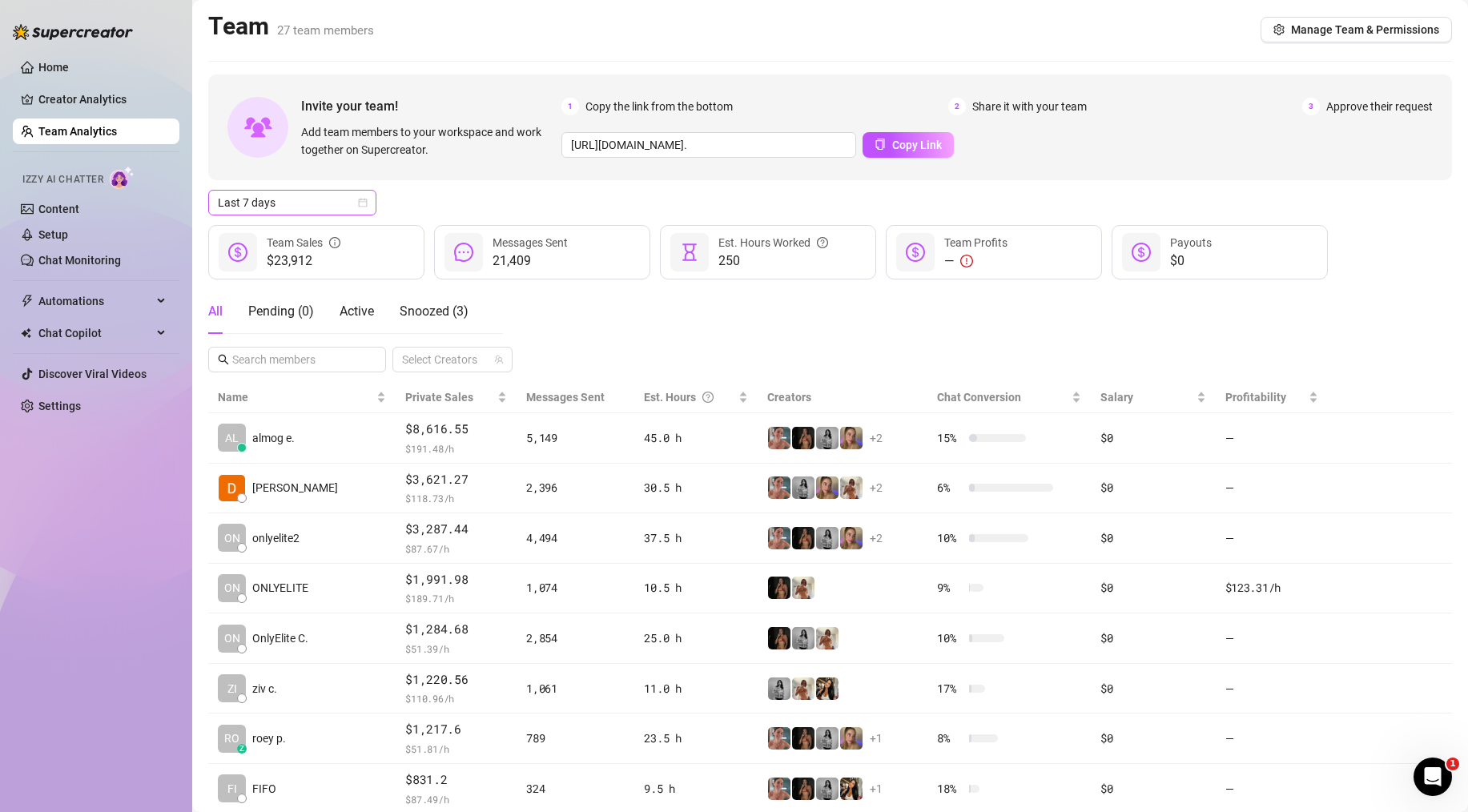
click at [294, 199] on span "Last 7 days" at bounding box center [293, 202] width 149 height 24
click at [323, 336] on div "Custom date" at bounding box center [293, 337] width 143 height 17
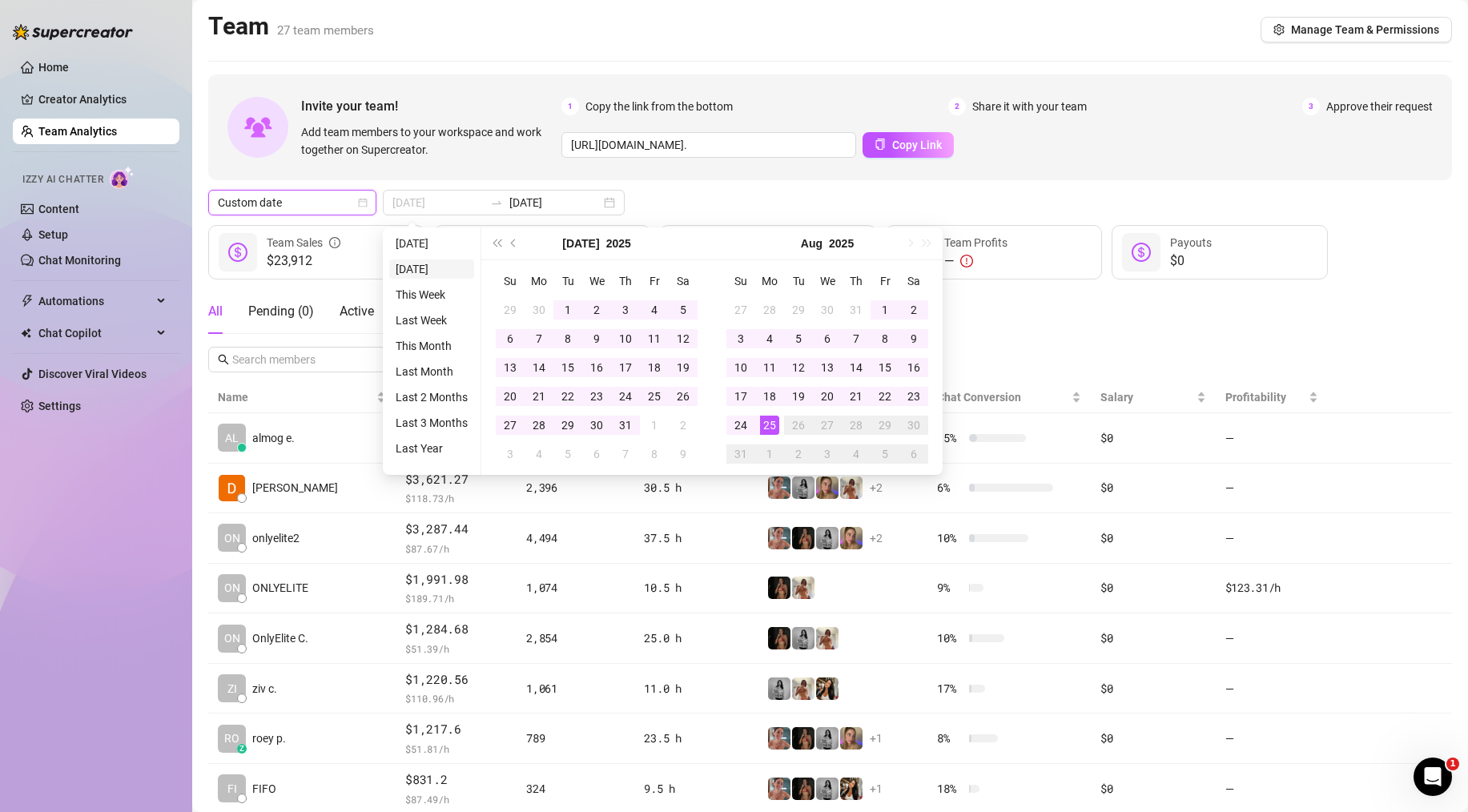
type input "[DATE]"
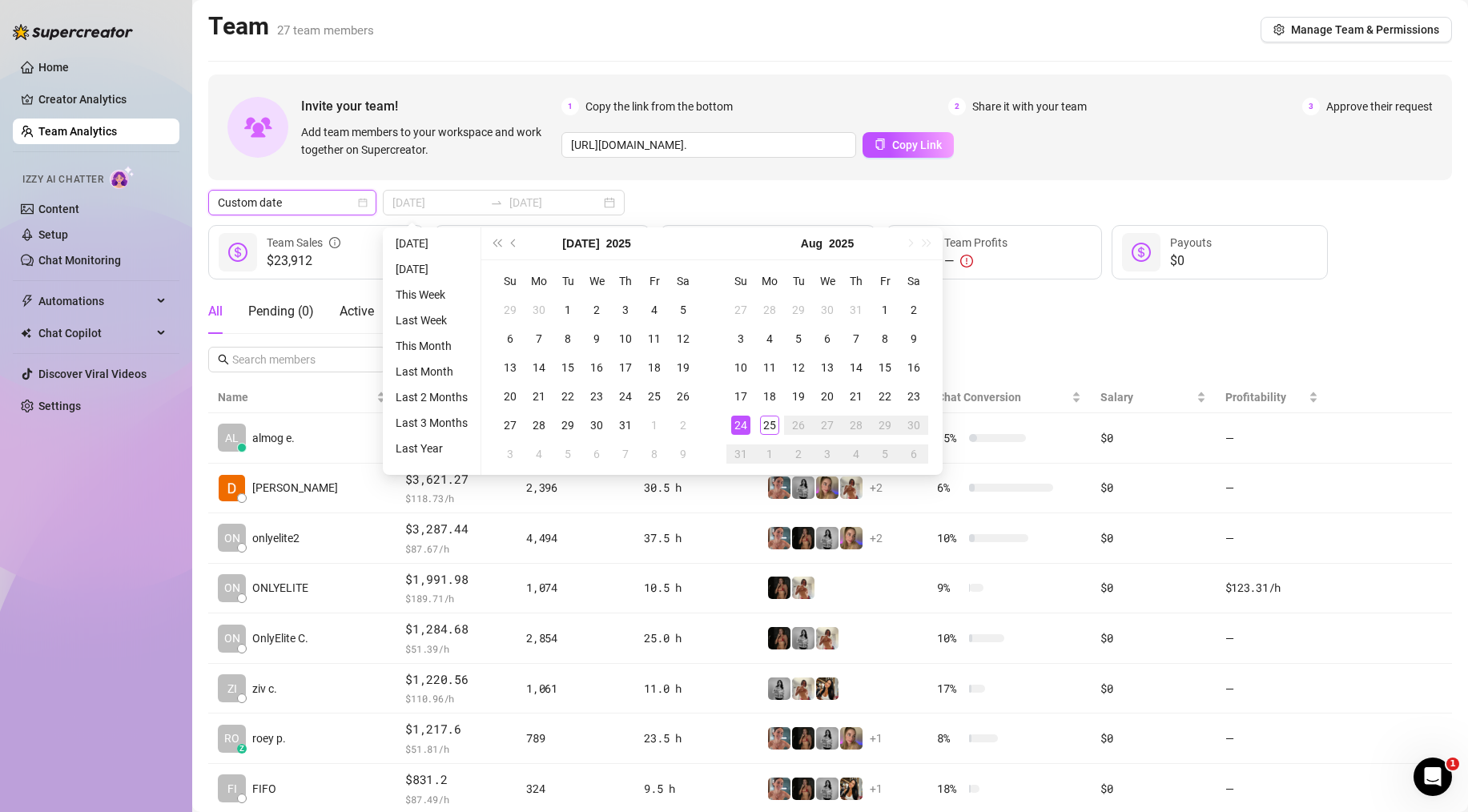
type input "2025-08-18"
type input "[DATE]"
click at [435, 249] on li "[DATE]" at bounding box center [431, 243] width 85 height 19
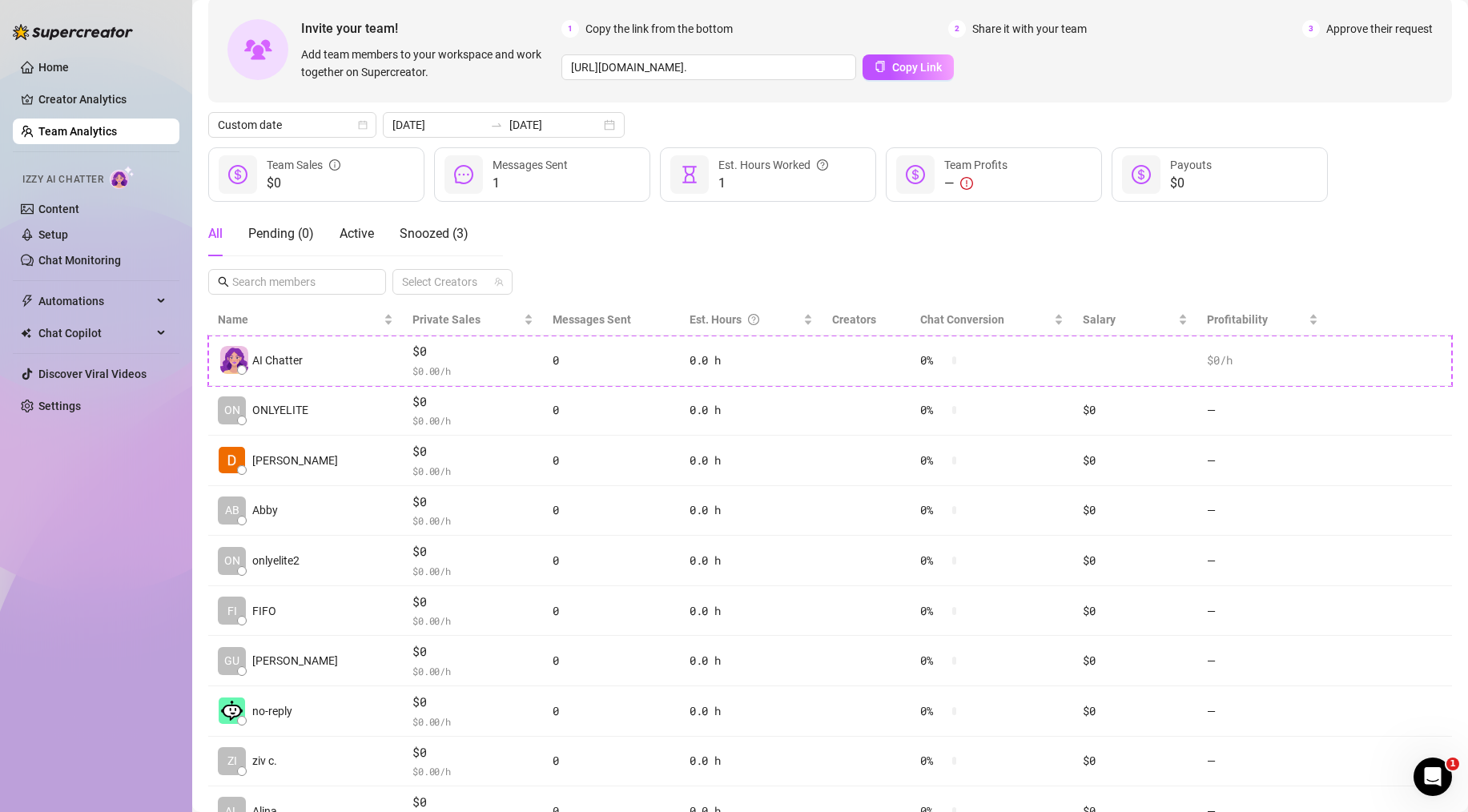
scroll to position [109, 0]
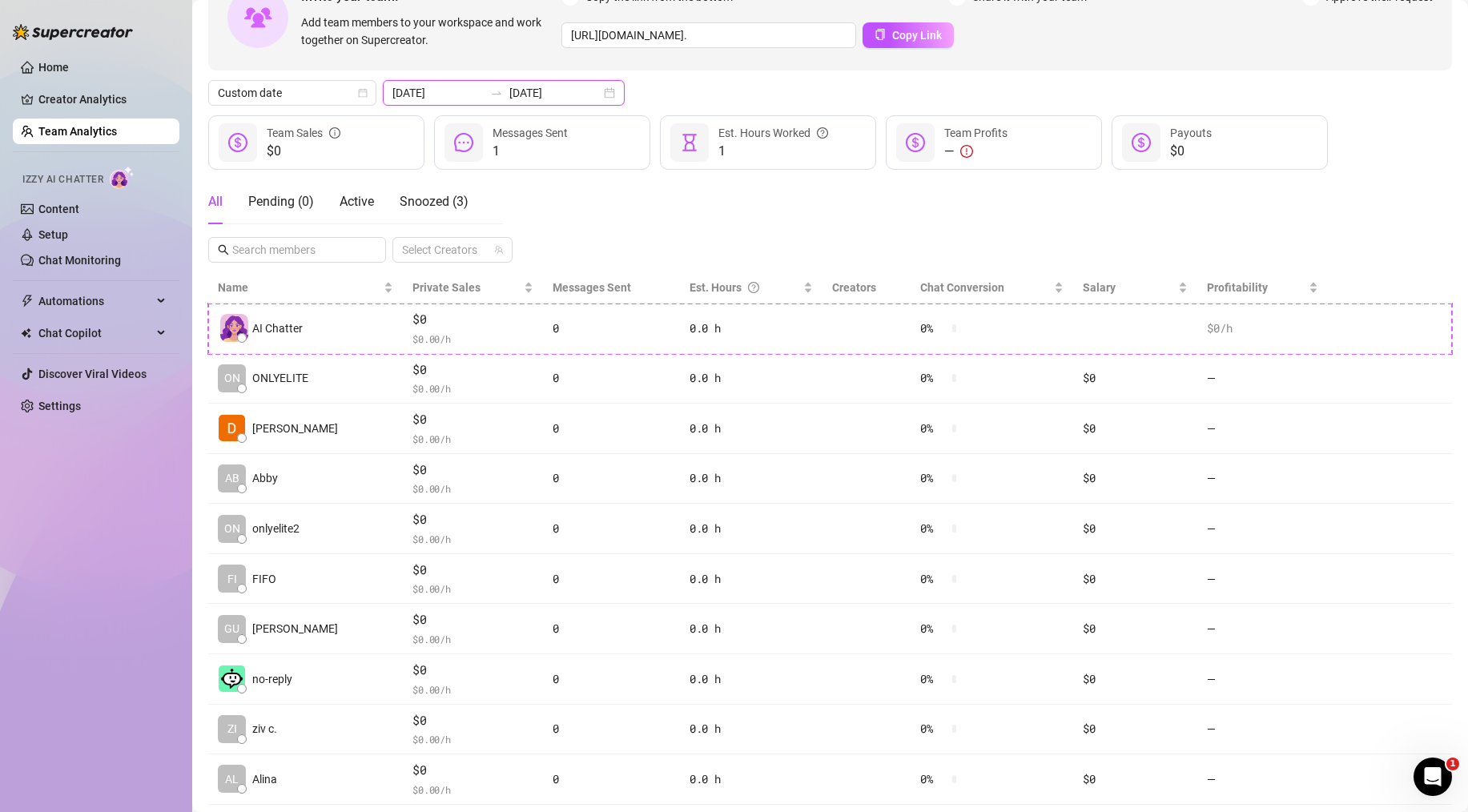
click at [434, 95] on input "[DATE]" at bounding box center [438, 92] width 91 height 17
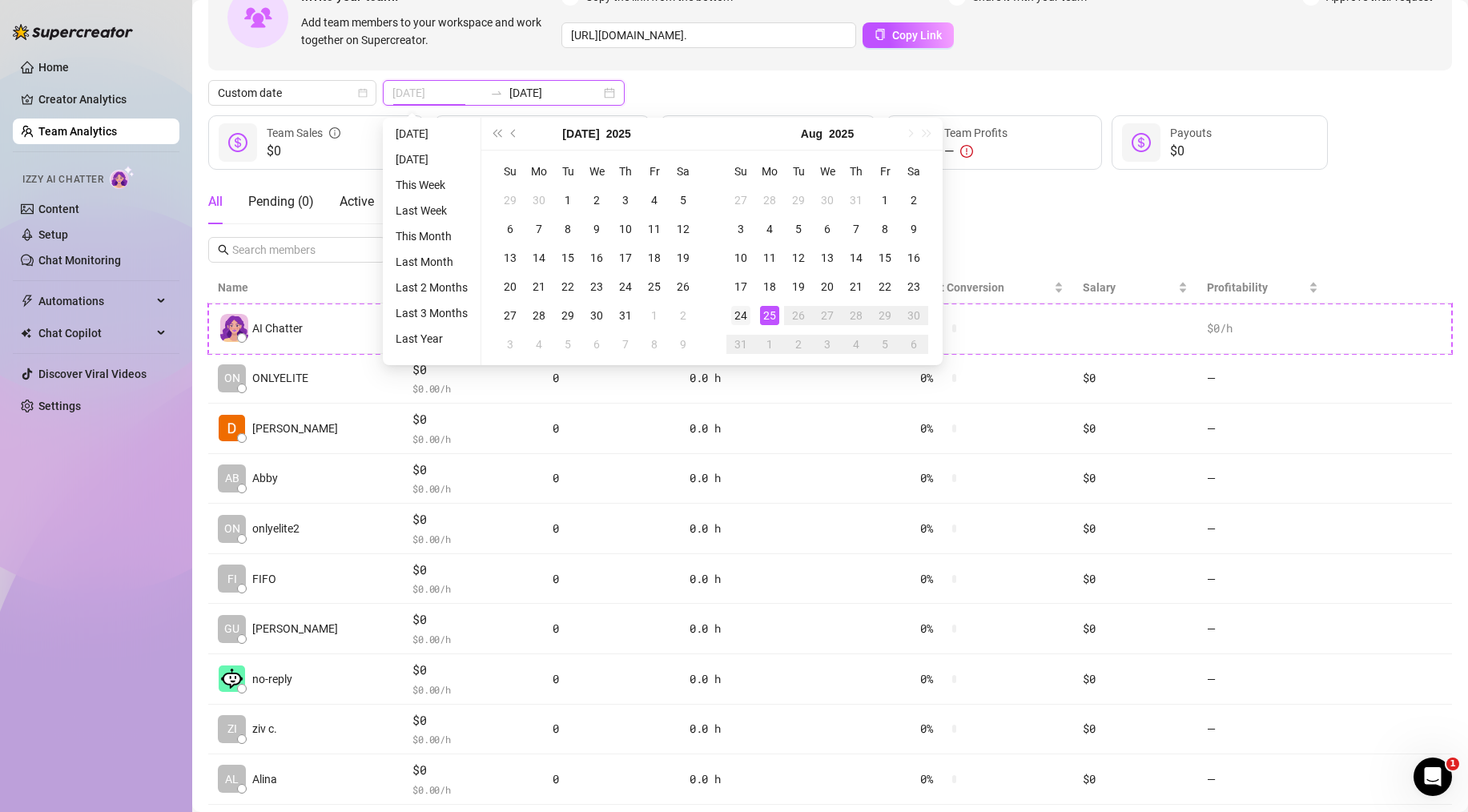
type input "[DATE]"
click at [744, 314] on div "24" at bounding box center [741, 315] width 19 height 19
click at [764, 316] on div "25" at bounding box center [770, 315] width 19 height 19
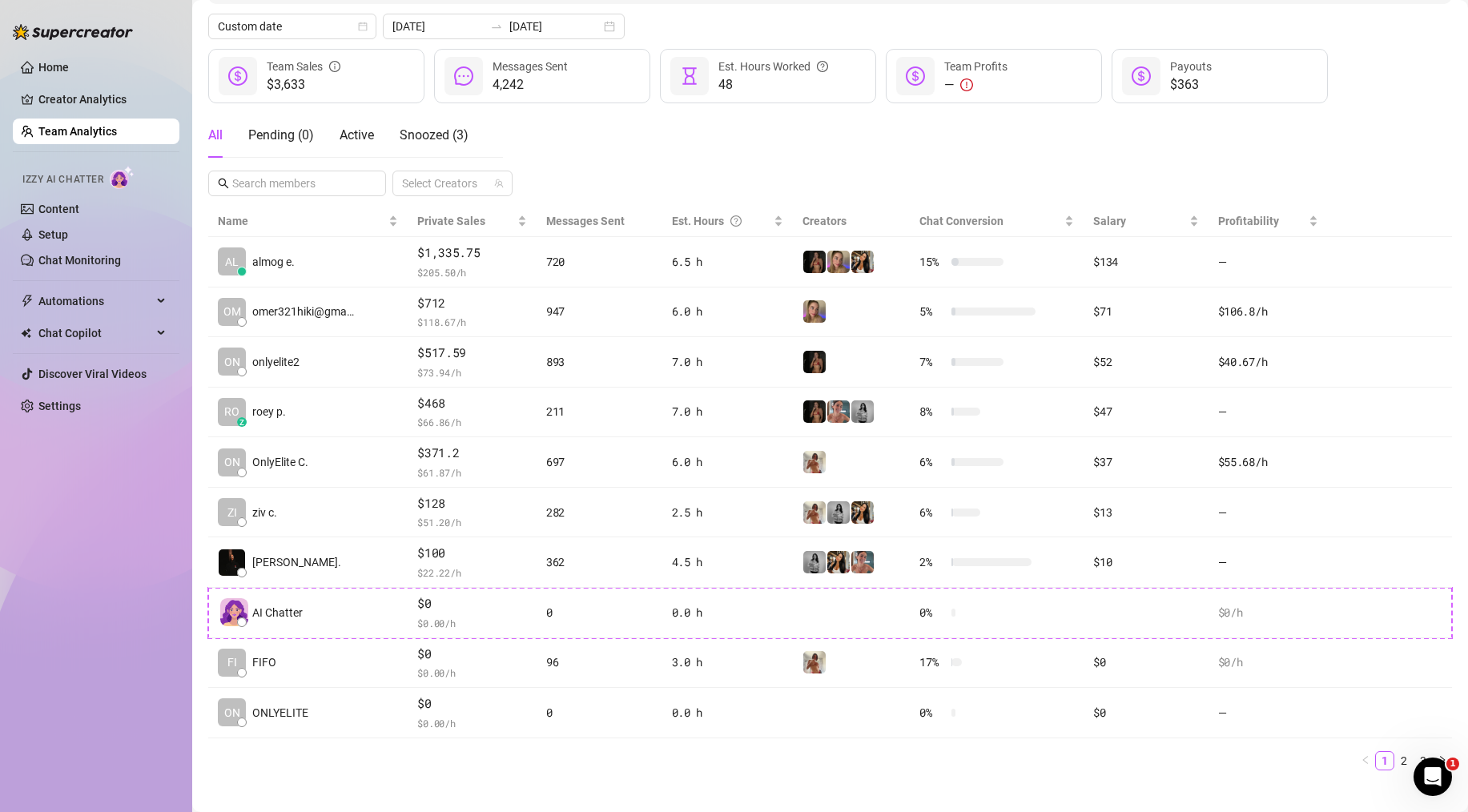
scroll to position [196, 0]
